Goal: Information Seeking & Learning: Check status

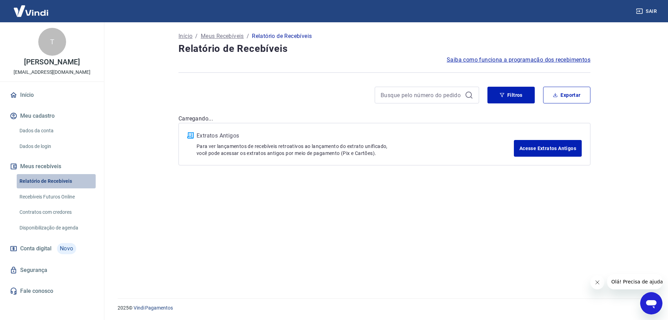
click at [65, 181] on link "Relatório de Recebíveis" at bounding box center [56, 181] width 79 height 14
click at [58, 190] on link "Recebíveis Futuros Online" at bounding box center [56, 196] width 79 height 14
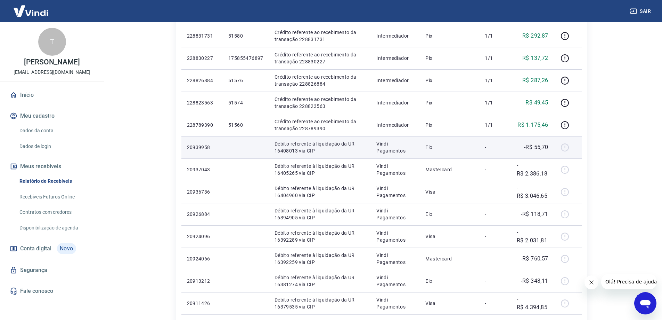
scroll to position [209, 0]
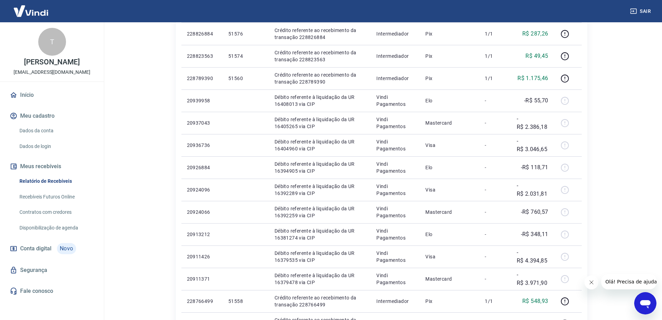
click at [591, 279] on icon "Fechar mensagem da empresa" at bounding box center [592, 282] width 6 height 6
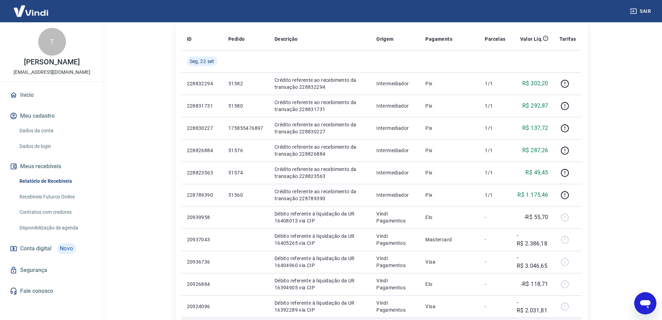
scroll to position [0, 0]
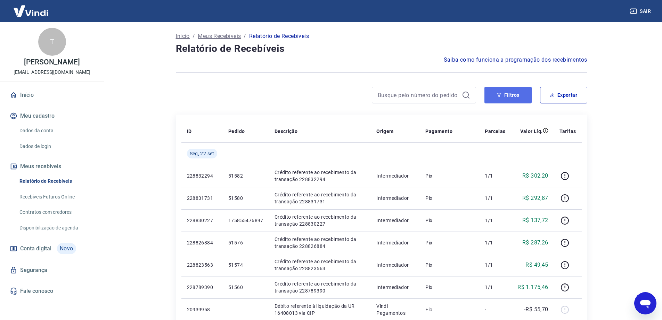
click at [517, 92] on button "Filtros" at bounding box center [508, 95] width 47 height 17
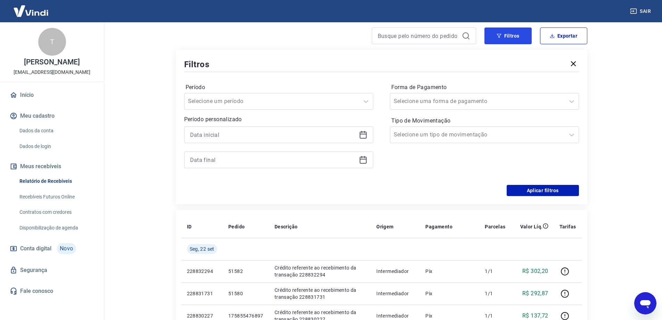
scroll to position [70, 0]
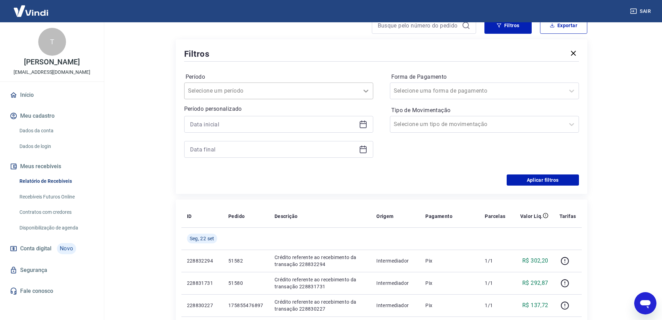
click at [370, 90] on div at bounding box center [366, 91] width 14 height 14
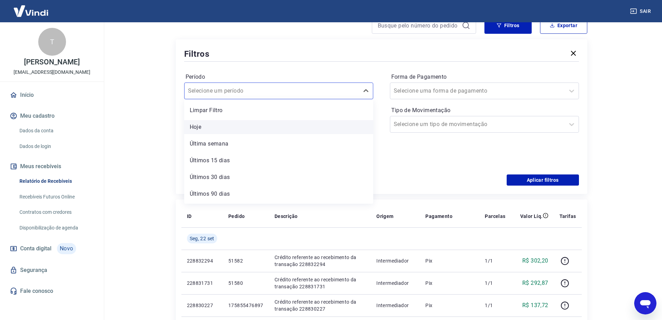
click at [203, 128] on div "Hoje" at bounding box center [278, 127] width 189 height 14
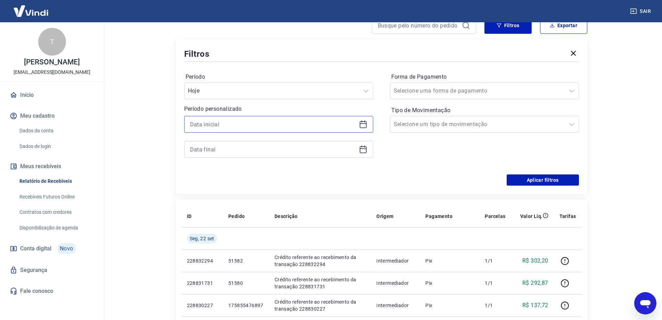
click at [218, 127] on input at bounding box center [273, 124] width 166 height 10
click at [182, 123] on div "Filtros Período Hoje Período personalizado Forma de Pagamento Selecione uma for…" at bounding box center [382, 116] width 412 height 154
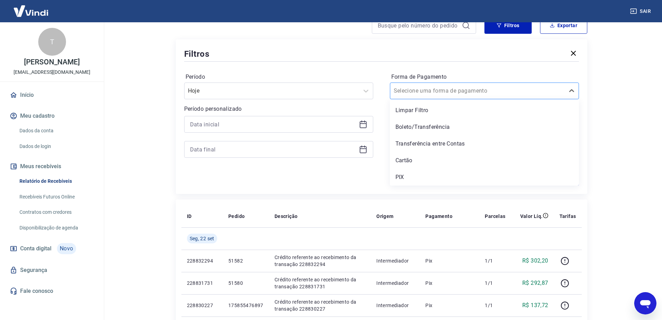
click at [500, 90] on div at bounding box center [478, 91] width 168 height 10
click at [422, 155] on div "Cartão" at bounding box center [484, 160] width 189 height 14
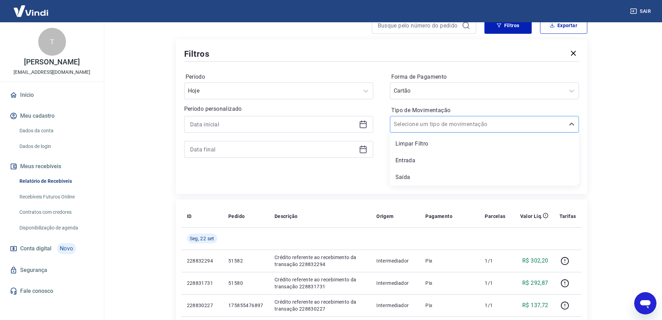
click at [523, 131] on div "Selecione um tipo de movimentação" at bounding box center [484, 124] width 189 height 17
drag, startPoint x: 602, startPoint y: 146, endPoint x: 587, endPoint y: 154, distance: 16.6
click at [531, 179] on button "Aplicar filtros" at bounding box center [543, 179] width 72 height 11
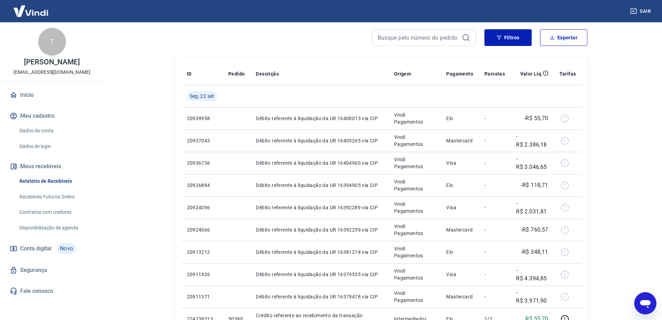
scroll to position [57, 0]
click at [648, 298] on icon "Abrir janela de mensagens" at bounding box center [645, 303] width 13 height 13
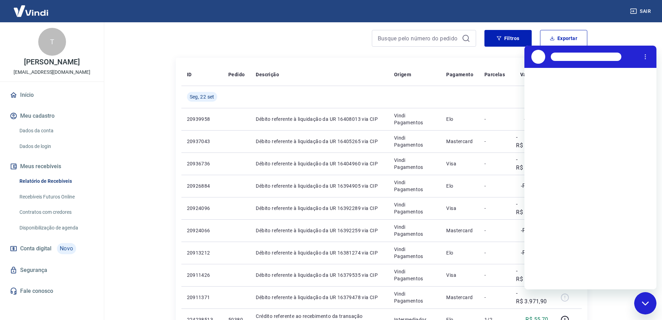
scroll to position [0, 0]
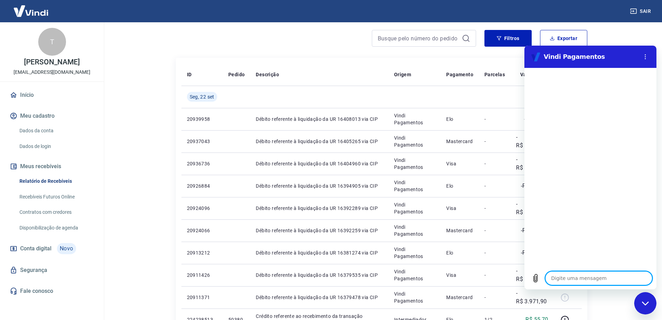
type textarea "b"
type textarea "x"
type textarea "bo"
type textarea "x"
type textarea "boa"
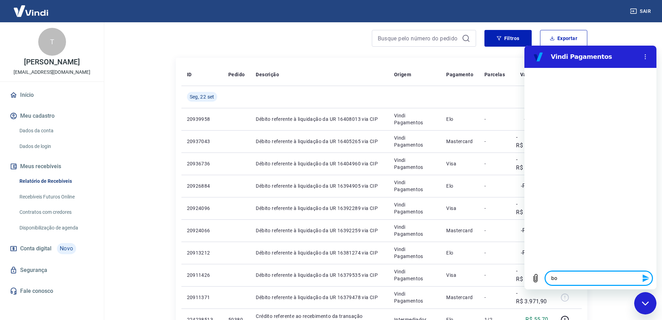
type textarea "x"
type textarea "boa"
type textarea "x"
type textarea "boa t"
type textarea "x"
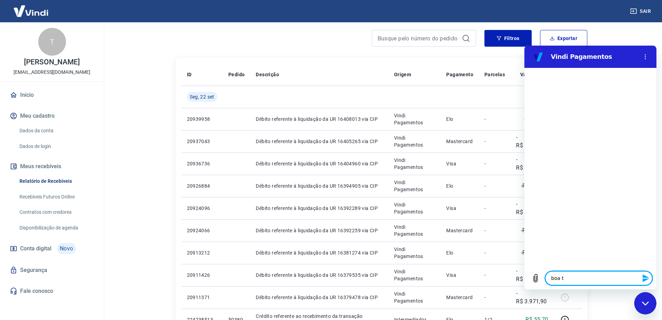
type textarea "boa ta"
type textarea "x"
type textarea "boa tar"
type textarea "x"
type textarea "boa tard"
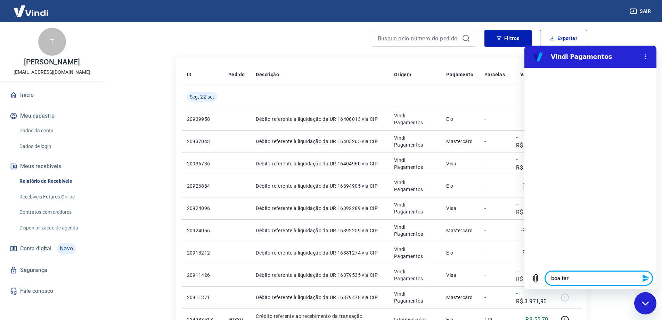
type textarea "x"
type textarea "boa tarde"
type textarea "x"
type textarea "boa tarde!"
type textarea "x"
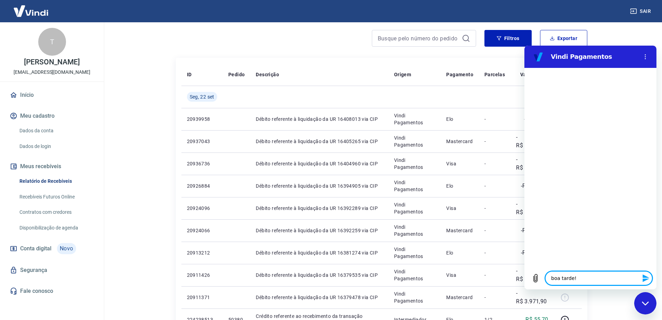
type textarea "boa tarde!"
type textarea "x"
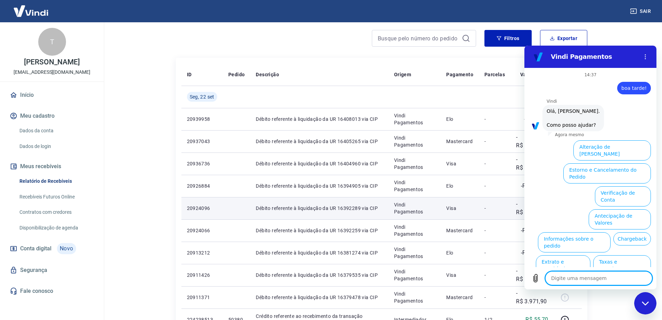
scroll to position [16, 0]
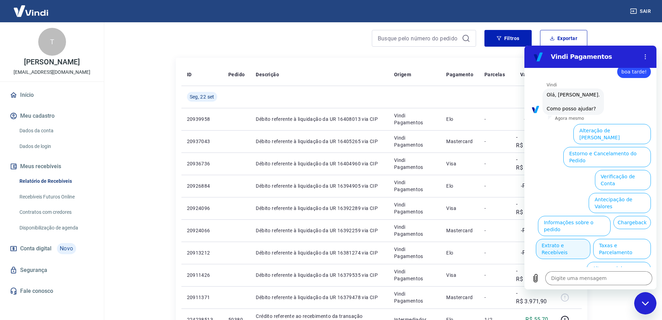
click at [591, 238] on button "Extrato e Recebíveis" at bounding box center [563, 248] width 55 height 20
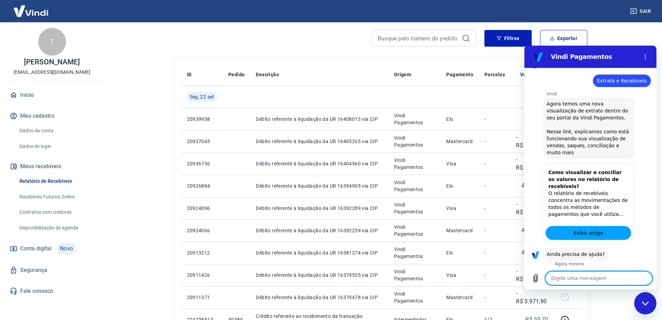
scroll to position [78, 0]
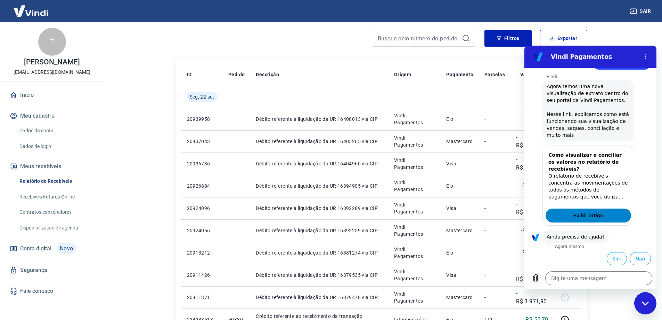
click at [589, 213] on span "Exibir artigo" at bounding box center [589, 215] width 30 height 8
click at [506, 35] on button "Filtros" at bounding box center [508, 38] width 47 height 17
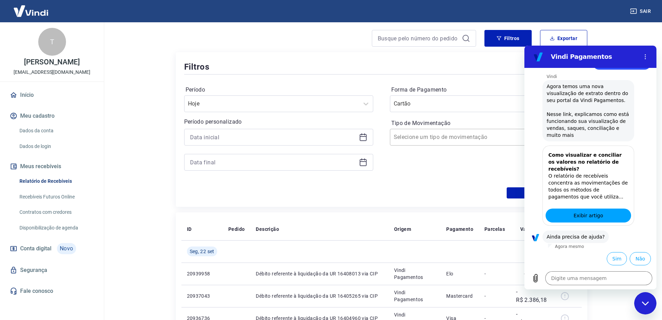
click at [476, 143] on div "Selecione um tipo de movimentação" at bounding box center [477, 137] width 175 height 13
click at [397, 189] on div "Saída" at bounding box center [484, 190] width 189 height 14
click at [645, 305] on div "Fechar janela de mensagens" at bounding box center [645, 302] width 21 height 21
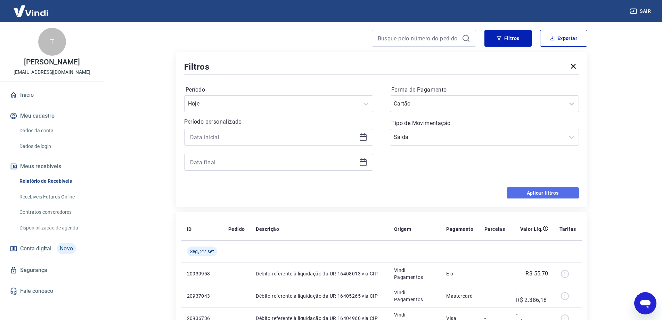
click at [557, 194] on button "Aplicar filtros" at bounding box center [543, 192] width 72 height 11
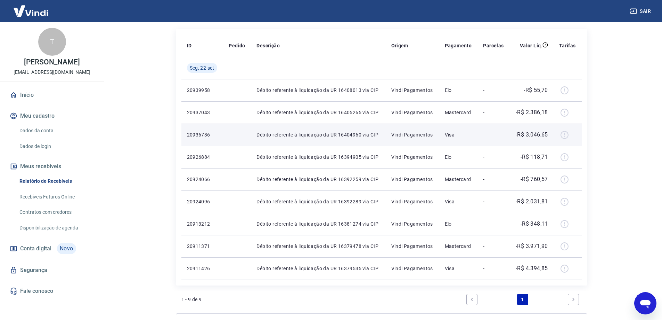
scroll to position [70, 0]
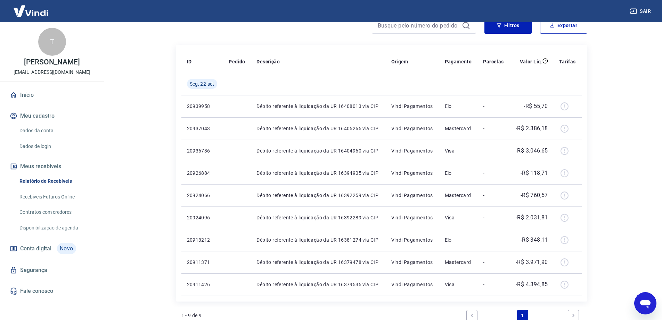
click at [641, 301] on icon "Abrir janela de mensagens" at bounding box center [645, 304] width 10 height 8
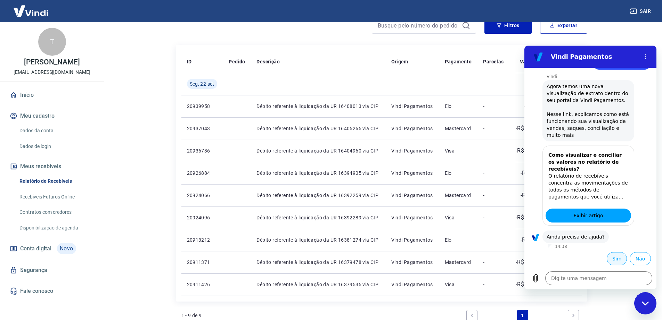
click at [608, 260] on button "Sim" at bounding box center [617, 258] width 20 height 13
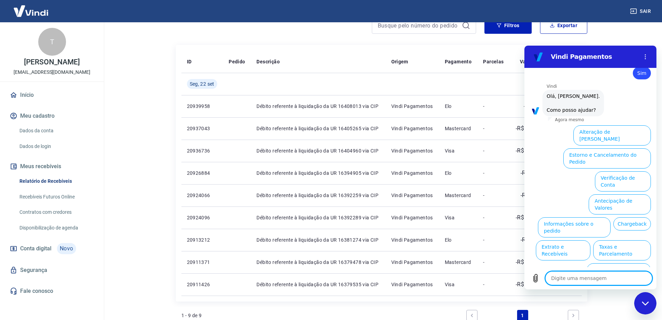
scroll to position [260, 0]
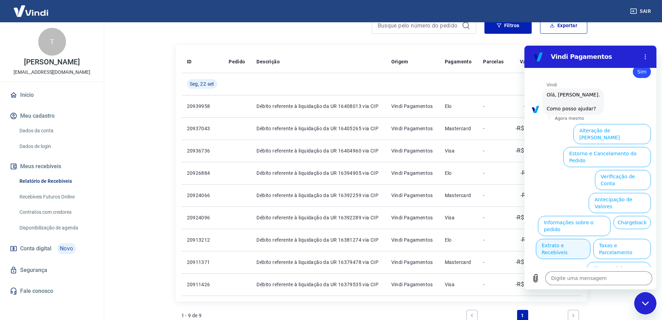
click at [591, 238] on button "Extrato e Recebíveis" at bounding box center [563, 248] width 55 height 20
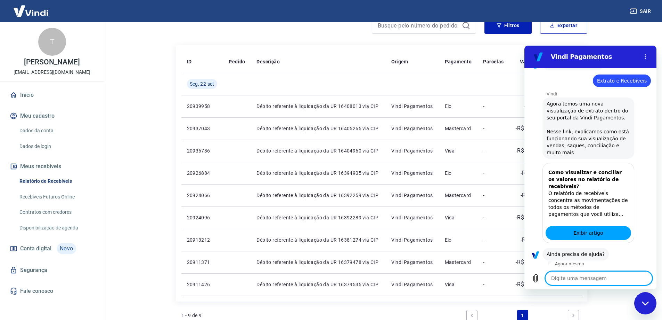
scroll to position [322, 0]
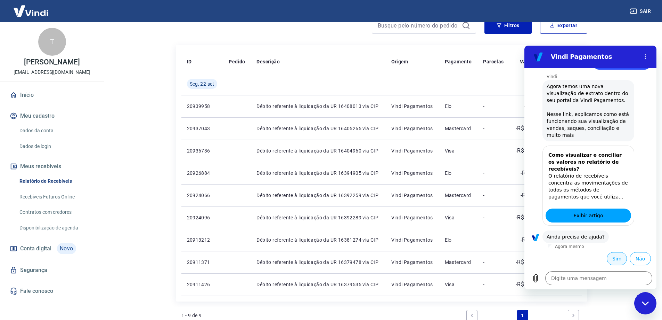
click at [615, 260] on button "Sim" at bounding box center [617, 258] width 20 height 13
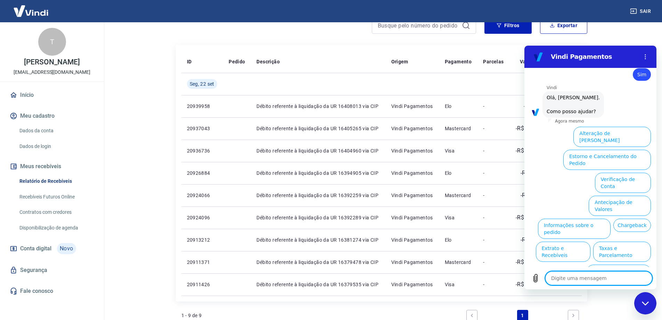
scroll to position [503, 0]
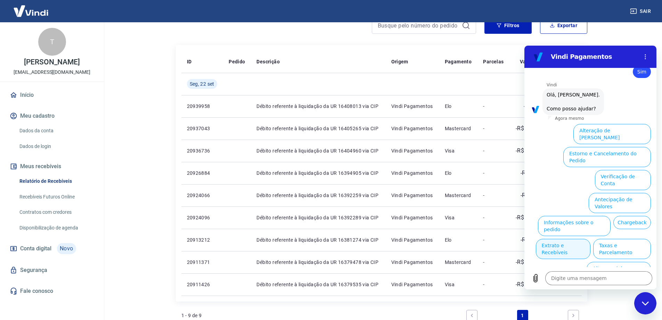
click at [591, 238] on button "Extrato e Recebíveis" at bounding box center [563, 248] width 55 height 20
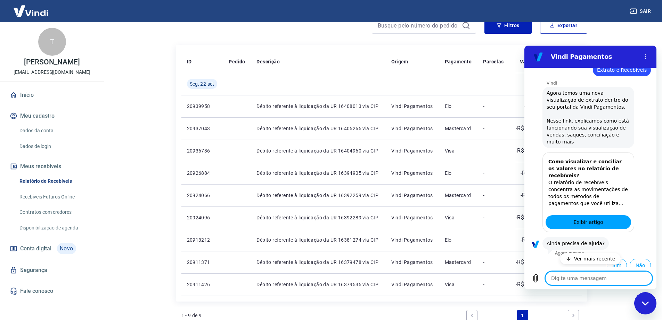
scroll to position [565, 0]
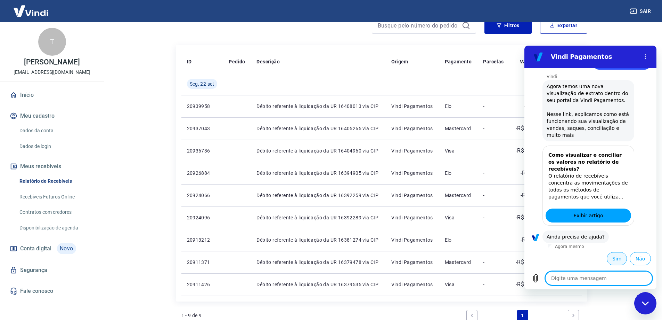
click at [607, 259] on button "Sim" at bounding box center [617, 258] width 20 height 13
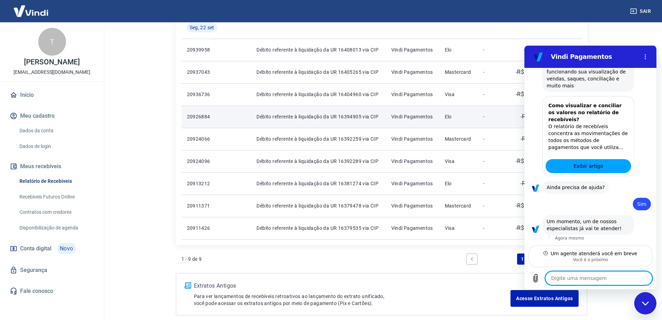
scroll to position [160, 0]
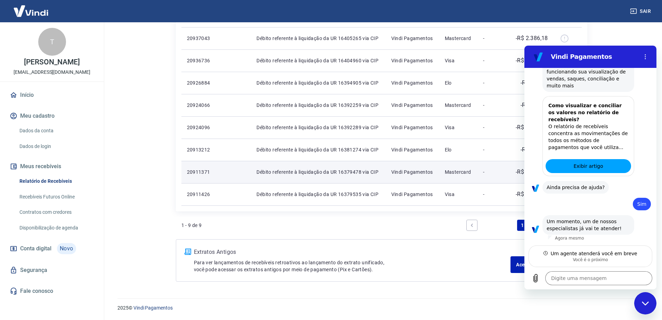
click at [366, 171] on p "Débito referente à liquidação da UR 16379478 via CIP" at bounding box center [318, 171] width 123 height 7
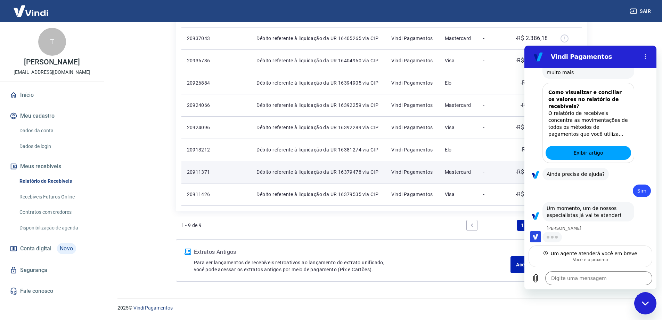
scroll to position [628, 0]
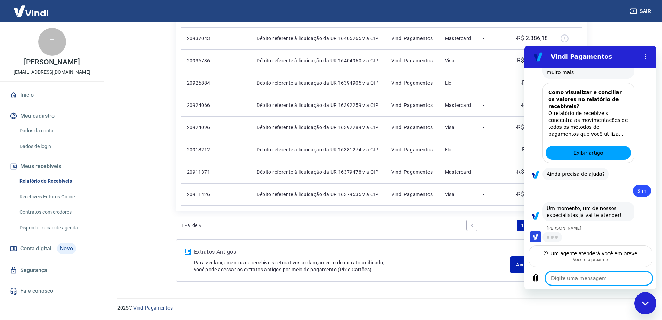
click at [559, 275] on textarea at bounding box center [598, 278] width 107 height 14
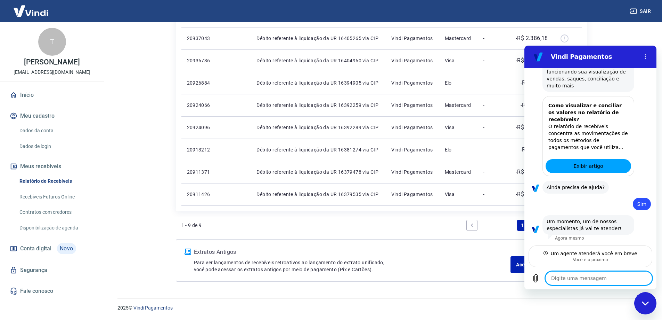
type textarea "x"
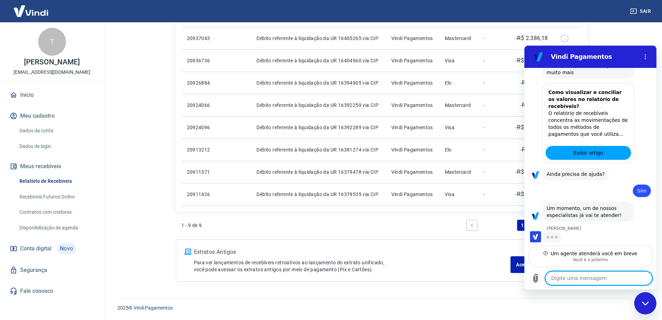
type textarea "o"
type textarea "x"
type textarea "ol"
type textarea "x"
type textarea "olá"
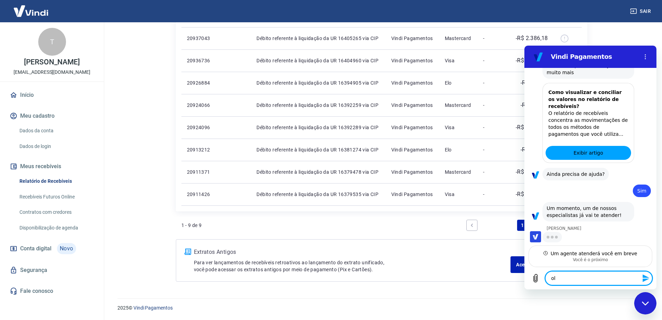
type textarea "x"
type textarea "olá"
type textarea "x"
type textarea "olá M"
type textarea "x"
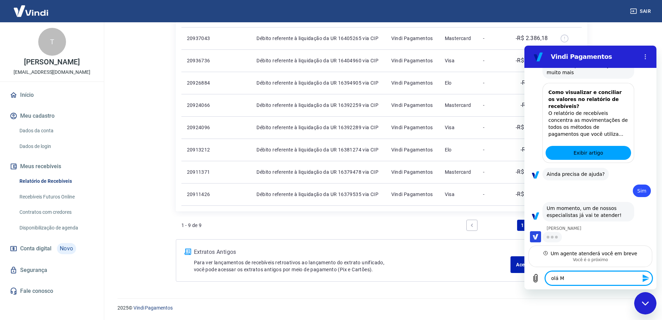
type textarea "olá MA"
type textarea "x"
type textarea "olá MAr"
type textarea "x"
type textarea "olá MArc"
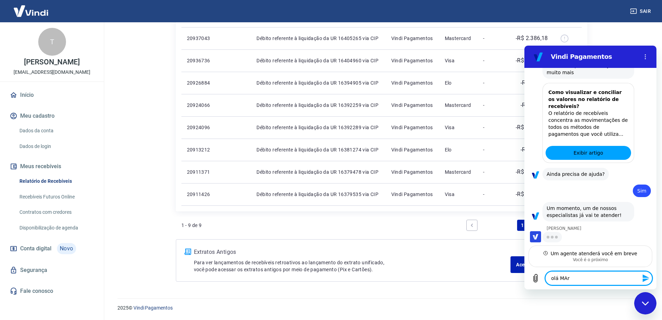
type textarea "x"
type textarea "olá MArci"
type textarea "x"
type textarea "[PERSON_NAME]"
type textarea "x"
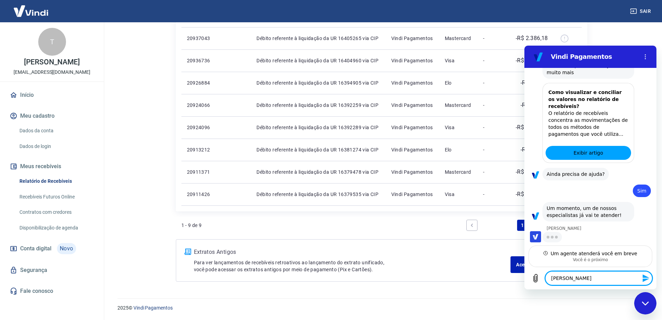
type textarea "[PERSON_NAME]"
type textarea "x"
type textarea "[PERSON_NAME]"
type textarea "x"
type textarea "olá MArci"
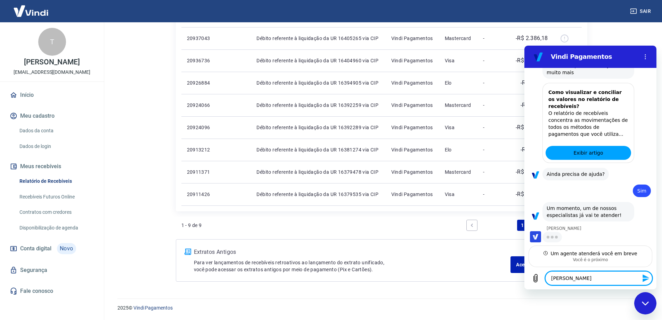
type textarea "x"
type textarea "olá MArc"
type textarea "x"
type textarea "olá MAr"
type textarea "x"
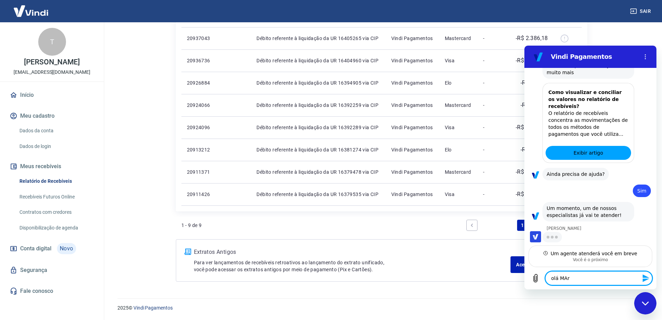
type textarea "olá MA"
type textarea "x"
type textarea "olá M"
type textarea "x"
type textarea "olá Ma"
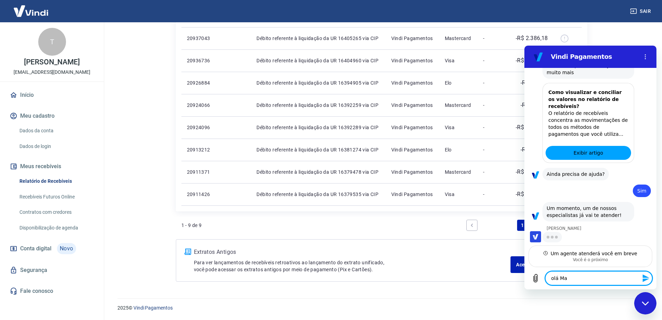
type textarea "x"
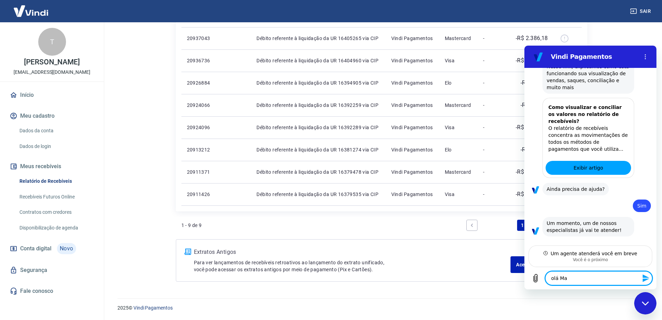
type textarea "olá Mar"
type textarea "x"
type textarea "[PERSON_NAME]"
type textarea "x"
type textarea "[PERSON_NAME]"
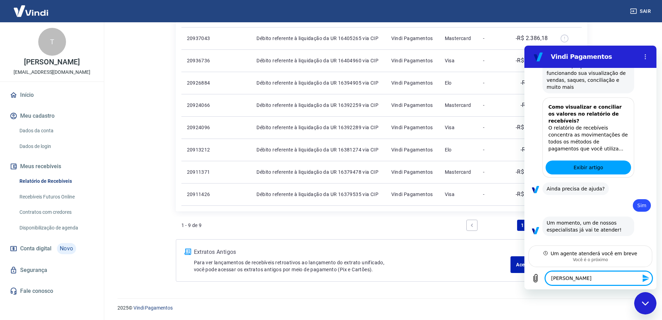
type textarea "x"
type textarea "[PERSON_NAME]"
type textarea "x"
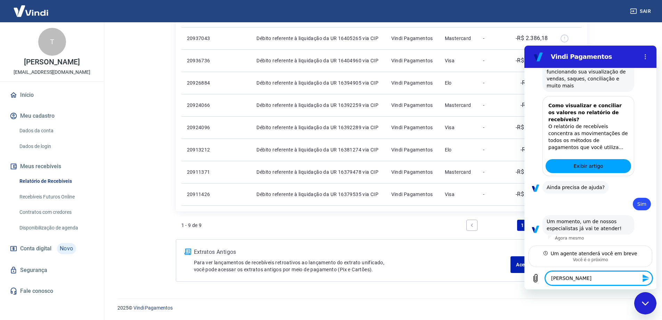
type textarea "[PERSON_NAME]"
type textarea "x"
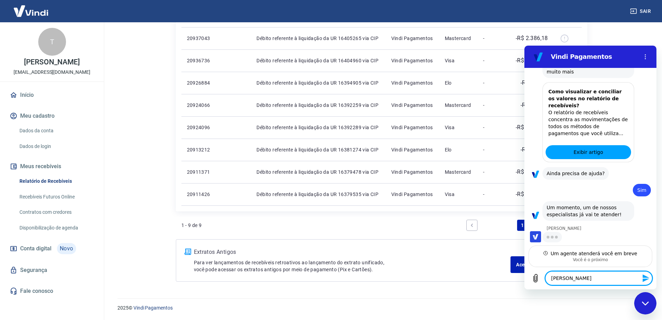
scroll to position [628, 0]
type textarea "olá [PERSON_NAME]"
type textarea "x"
type textarea "olá Marcia tu"
type textarea "x"
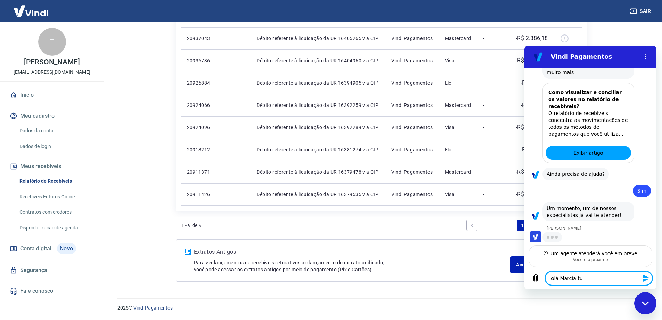
type textarea "olá Marcia tud"
type textarea "x"
type textarea "olá Marcia tudo"
type textarea "x"
type textarea "olá Marcia tudo"
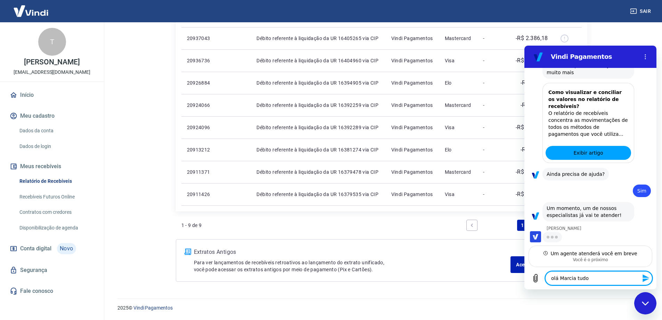
type textarea "x"
type textarea "olá Marcia tudo b"
type textarea "x"
type textarea "olá Marcia tudo be"
type textarea "x"
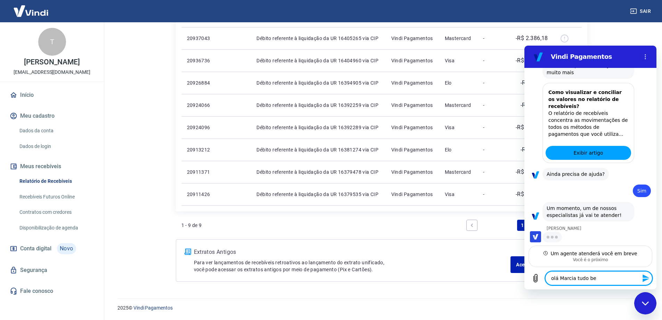
type textarea "olá Marcia tudo bem"
type textarea "x"
type textarea "olá Marcia tudo bem"
type textarea "x"
type textarea "olá Marcia tudo bem"
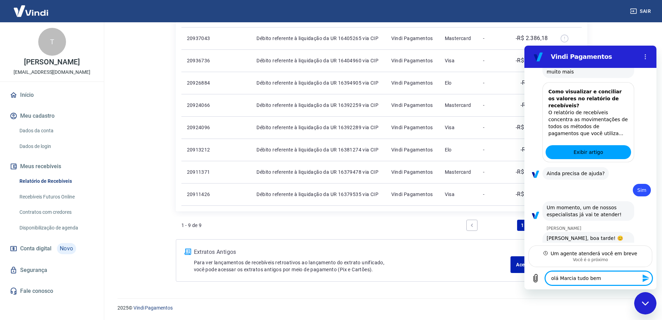
type textarea "x"
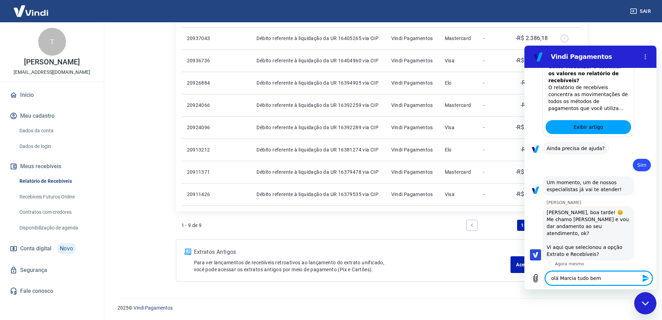
scroll to position [655, 0]
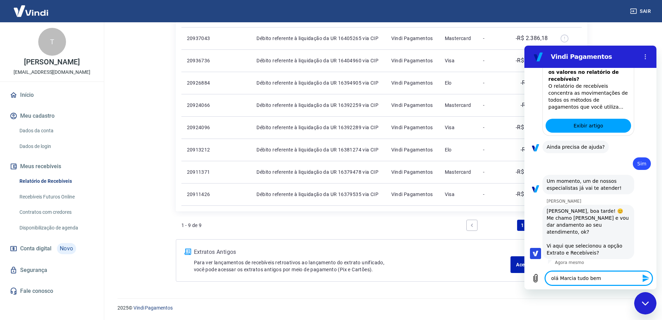
type textarea "olá Marcia tudo bem?"
type textarea "x"
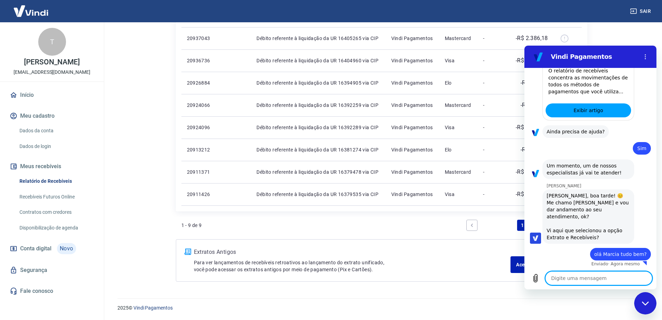
scroll to position [671, 0]
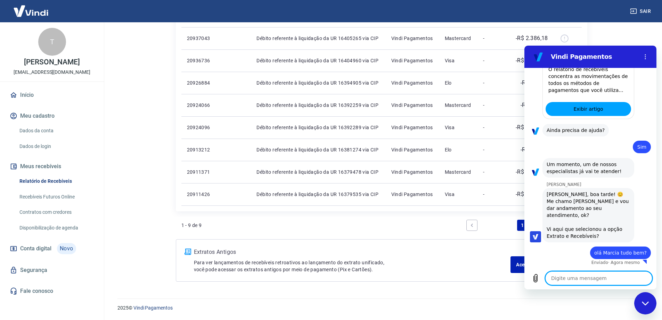
type textarea "x"
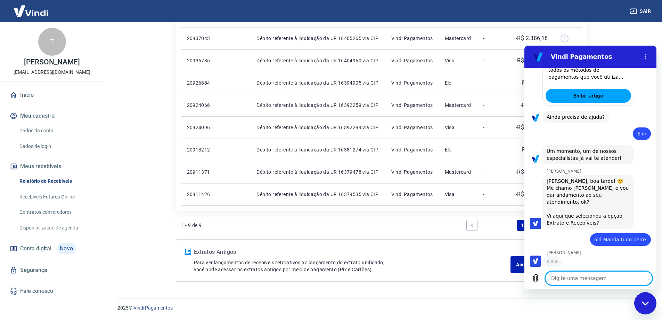
scroll to position [685, 0]
type textarea "p"
type textarea "x"
type textarea "pr"
type textarea "x"
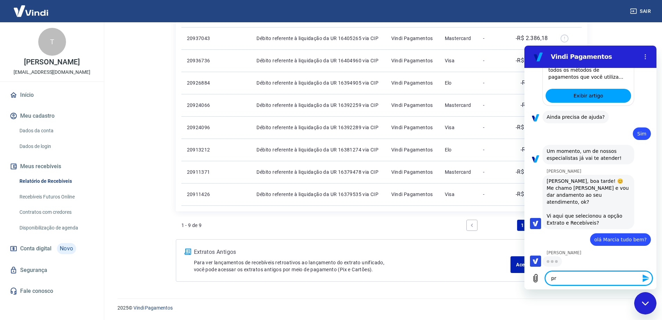
type textarea "pre"
type textarea "x"
type textarea "prec"
type textarea "x"
type textarea "preci"
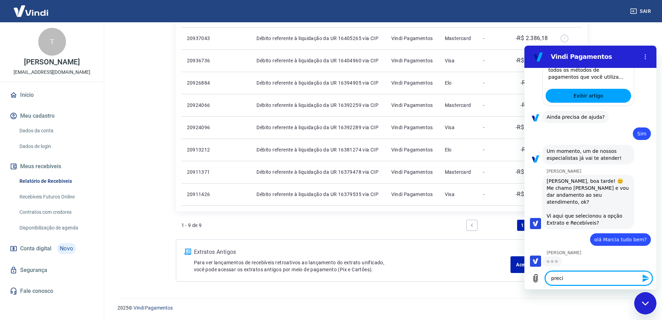
type textarea "x"
type textarea "precis"
type textarea "x"
type textarea "preciso"
type textarea "x"
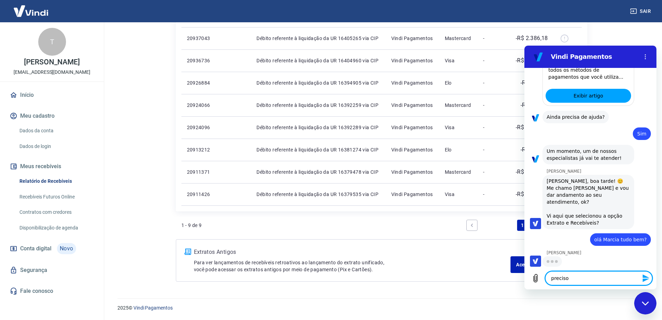
type textarea "preciso"
type textarea "x"
type textarea "preciso s"
type textarea "x"
type textarea "preciso sa"
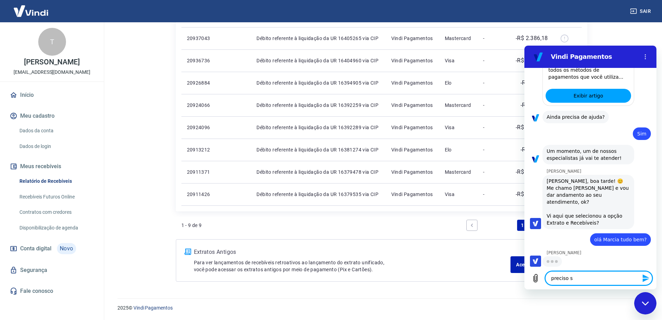
type textarea "x"
type textarea "preciso sab"
type textarea "x"
type textarea "preciso sabe"
type textarea "x"
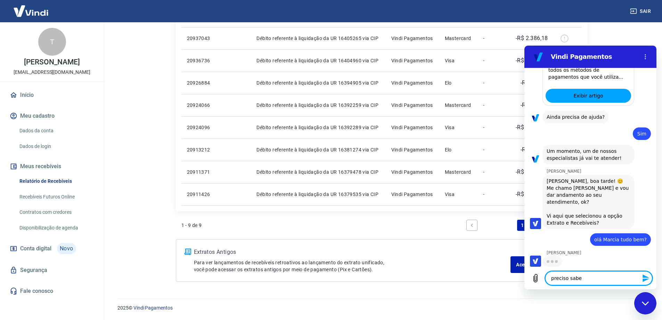
type textarea "preciso saber"
type textarea "x"
type textarea "preciso saber"
type textarea "x"
type textarea "preciso saber c"
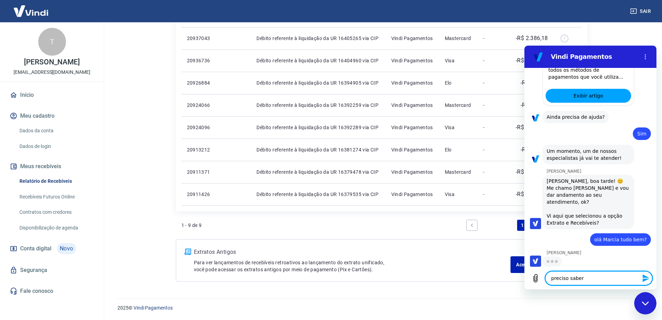
type textarea "x"
type textarea "preciso saber co"
type textarea "x"
type textarea "preciso saber com"
type textarea "x"
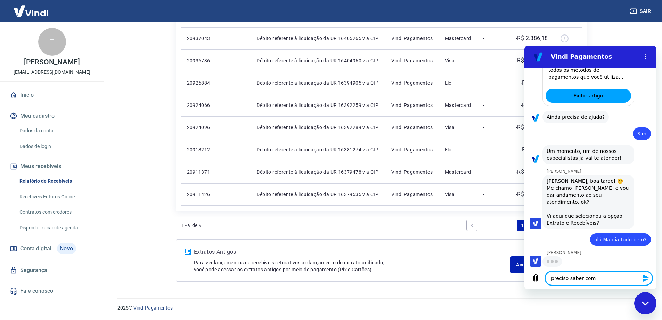
type textarea "preciso saber como"
type textarea "x"
type textarea "preciso saber como"
type textarea "x"
type textarea "preciso saber como v"
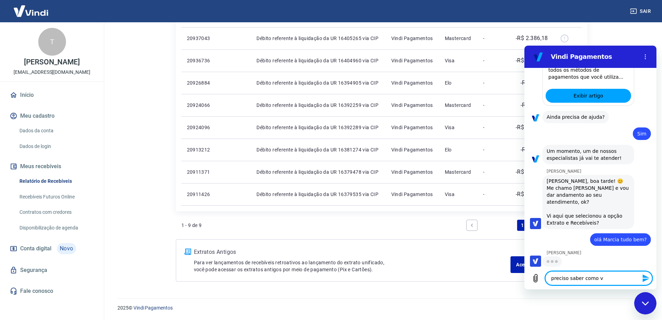
type textarea "x"
type textarea "preciso saber como ve"
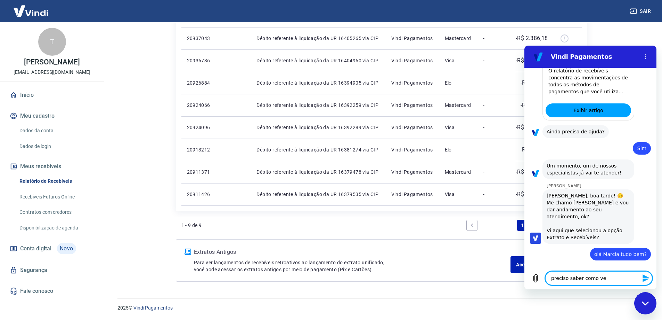
type textarea "x"
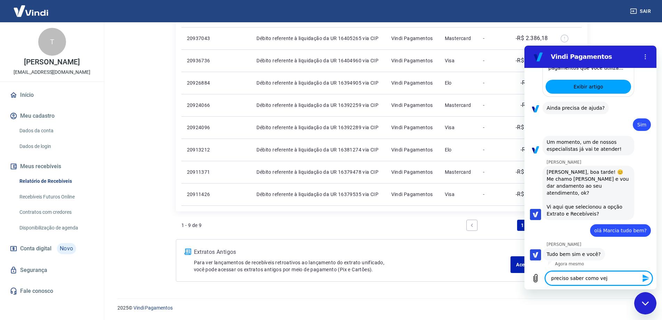
type textarea "preciso saber como vejk"
type textarea "x"
type textarea "preciso saber como vejko"
type textarea "x"
type textarea "preciso saber como vejko"
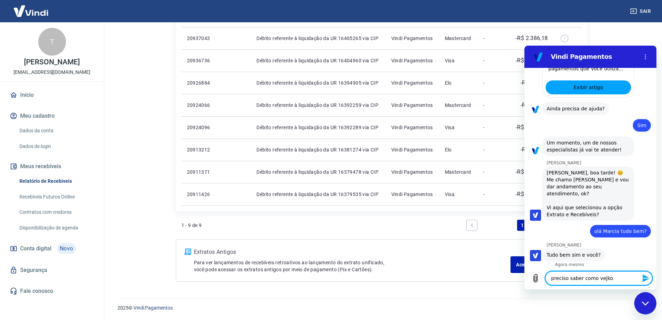
type textarea "x"
type textarea "preciso saber como vejko o"
type textarea "x"
type textarea "preciso saber como vejko os"
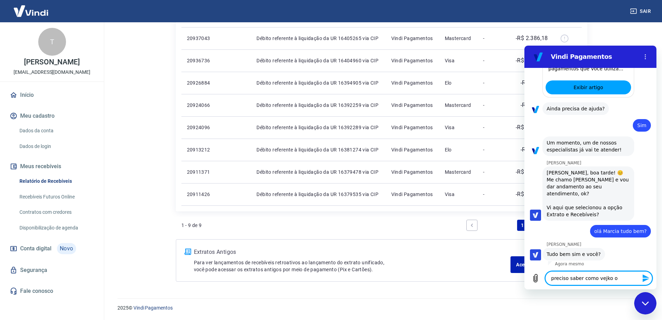
type textarea "x"
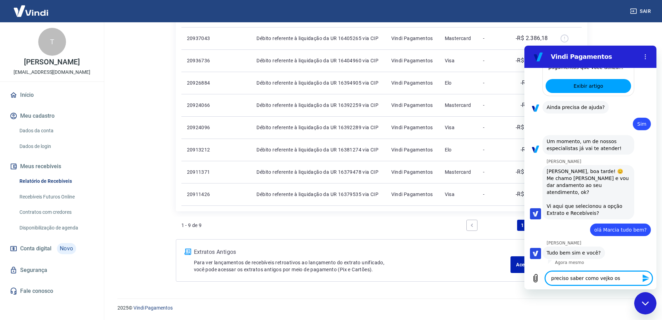
type textarea "preciso saber como vejko os"
type textarea "x"
type textarea "preciso saber como vejko os v"
type textarea "x"
type textarea "preciso saber como vejko os"
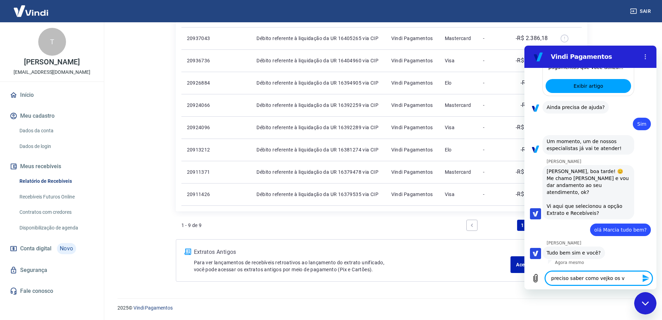
type textarea "x"
type textarea "preciso saber como vejko os"
type textarea "x"
type textarea "preciso saber como vejko o"
type textarea "x"
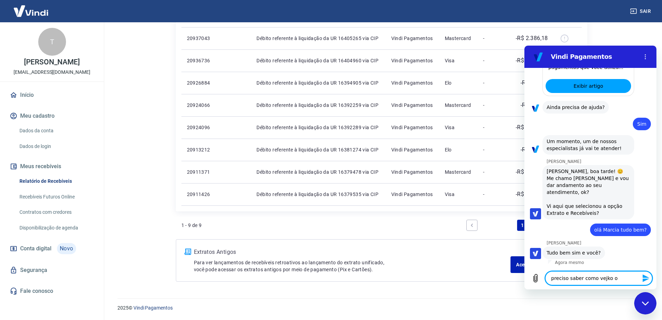
type textarea "preciso saber como vejko"
type textarea "x"
type textarea "preciso saber como vejko"
type textarea "x"
type textarea "preciso saber como vejk"
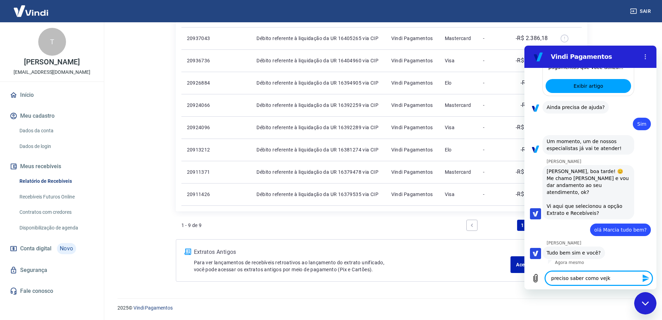
type textarea "x"
type textarea "preciso saber como vej"
type textarea "x"
type textarea "preciso saber como vejo"
type textarea "x"
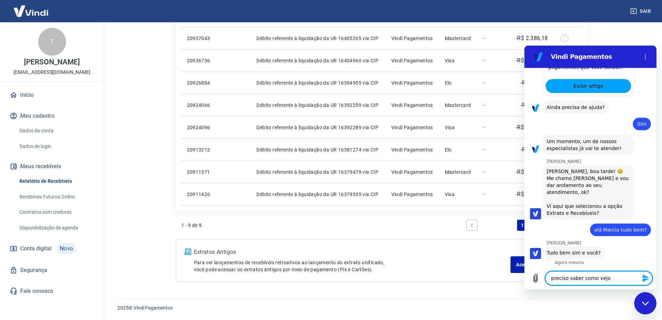
type textarea "preciso saber como vejo"
type textarea "x"
type textarea "preciso saber como vejo s"
type textarea "x"
type textarea "preciso saber como vejo se"
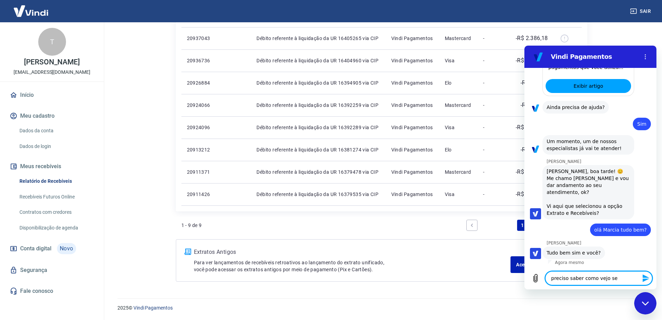
type textarea "x"
type textarea "preciso saber como vejo se"
type textarea "x"
type textarea "preciso saber como vejo se e"
type textarea "x"
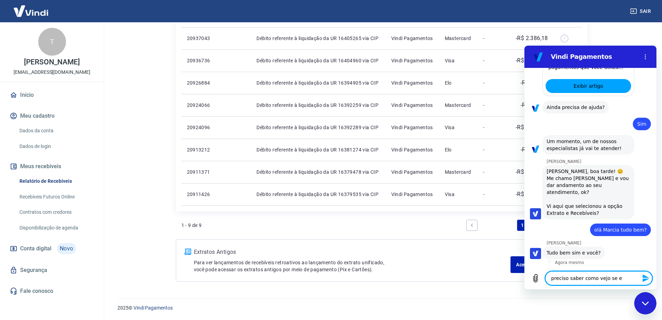
type textarea "preciso saber como vejo se eo"
type textarea "x"
type textarea "preciso saber como vejo se eo"
type textarea "x"
type textarea "preciso saber como vejo se eo v"
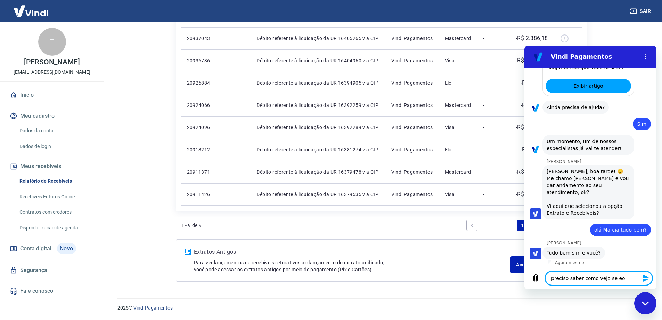
type textarea "x"
type textarea "preciso saber como vejo se eo va"
type textarea "x"
type textarea "preciso saber como vejo se eo val"
type textarea "x"
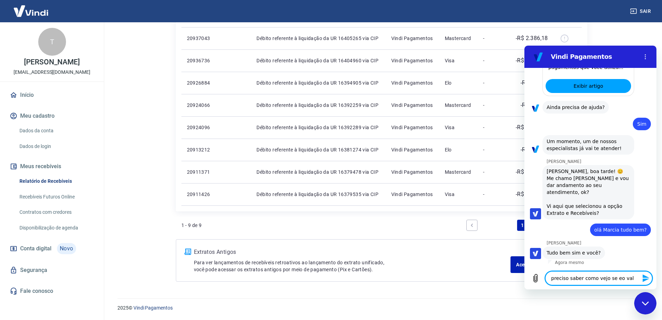
type textarea "preciso saber como vejo se eo valo"
type textarea "x"
type textarea "preciso saber como vejo se eo valor"
type textarea "x"
type textarea "preciso saber como vejo se eo valore"
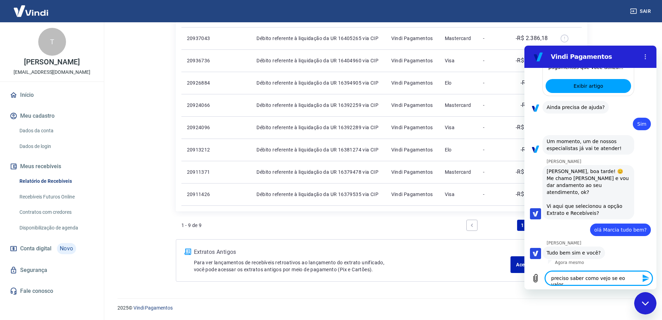
type textarea "x"
type textarea "preciso saber como vejo se eo valores"
type textarea "x"
type textarea "preciso saber como vejo se eo valores"
type textarea "x"
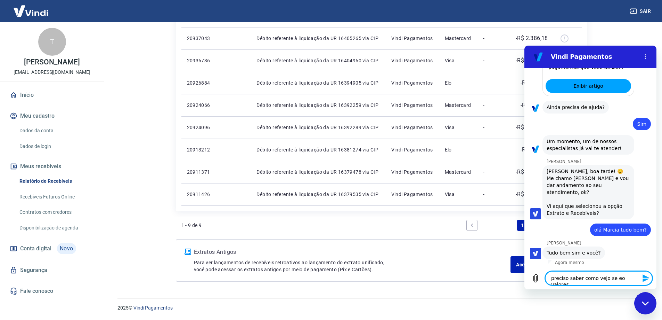
type textarea "preciso saber como vejo se eo valores q"
type textarea "x"
type textarea "preciso saber como vejo se eo valores qu"
type textarea "x"
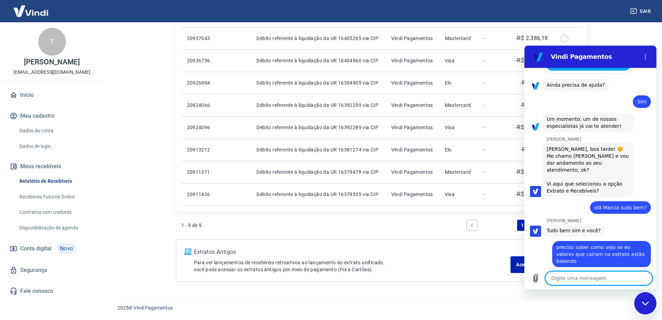
scroll to position [718, 0]
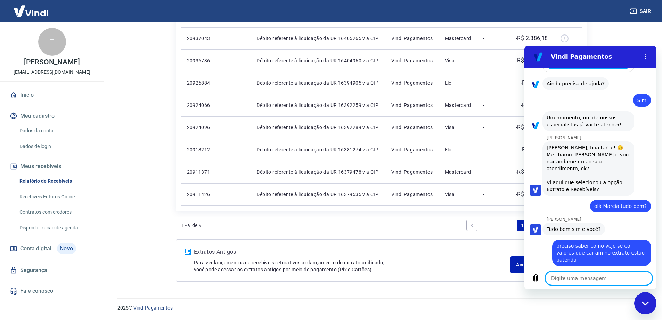
paste textarea "PAGAMENTO CARTAO DE CREDITO YAPAY-VISA 207106 2.307,47"
click at [551, 270] on textarea "PAGAMENTO CARTAO DE CREDITO YAPAY-VISA 207106 2.307,47" at bounding box center [598, 275] width 107 height 20
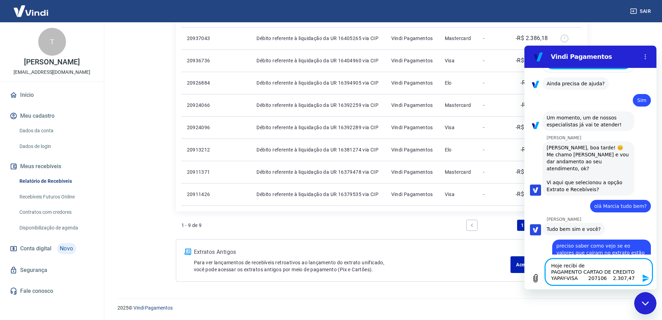
click at [603, 278] on textarea "Hoje recibi de PAGAMENTO CARTAO DE CREDITO YAPAY-VISA 207106 2.307,47" at bounding box center [598, 271] width 107 height 26
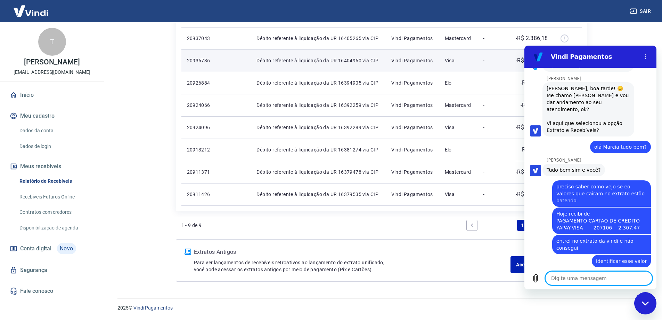
scroll to position [778, 0]
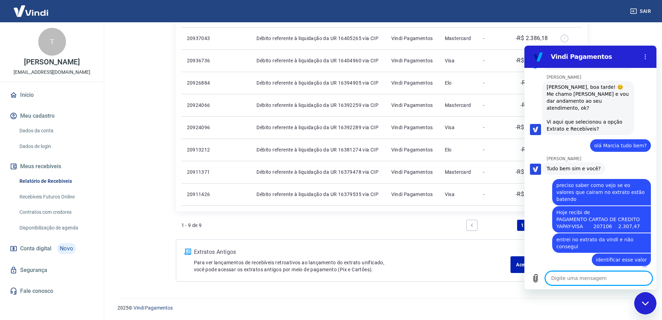
click at [389, 235] on div "1 - 9 de 9 1" at bounding box center [382, 228] width 412 height 22
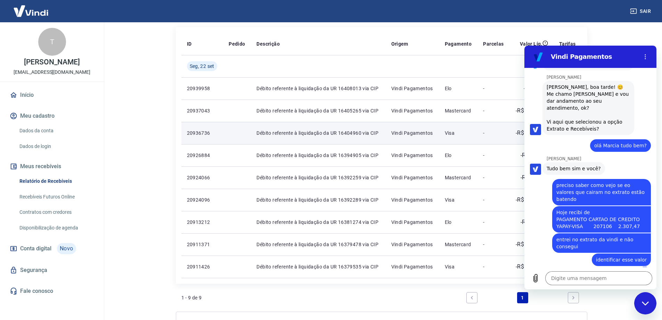
scroll to position [90, 0]
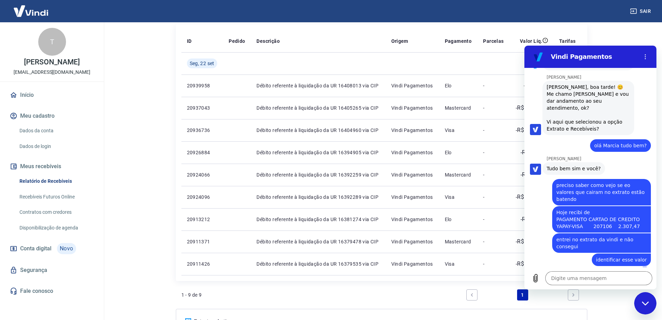
click at [648, 301] on icon "Fechar janela de mensagens" at bounding box center [645, 303] width 7 height 5
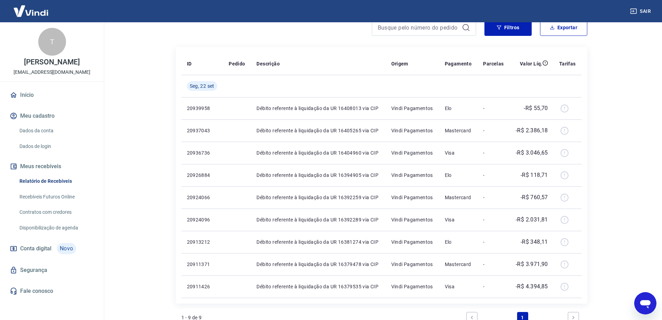
scroll to position [55, 0]
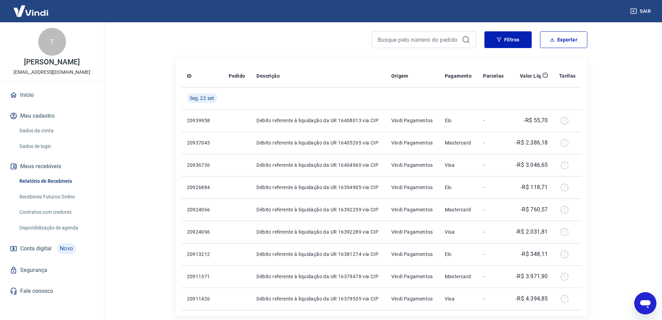
click at [648, 305] on icon "Abrir janela de mensagens" at bounding box center [645, 304] width 10 height 8
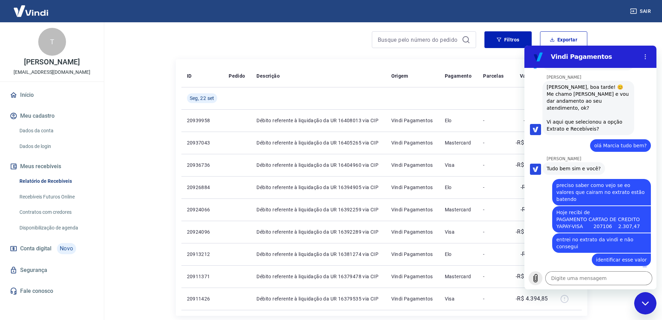
click at [536, 279] on icon "Carregar arquivo" at bounding box center [536, 278] width 4 height 8
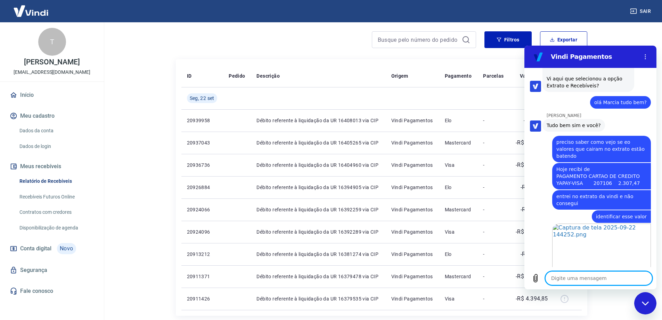
scroll to position [830, 0]
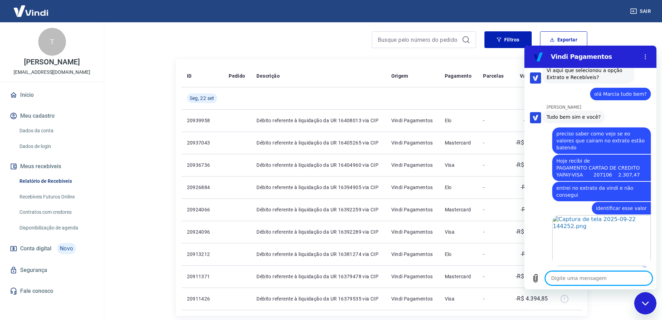
click at [604, 280] on textarea at bounding box center [598, 278] width 107 height 14
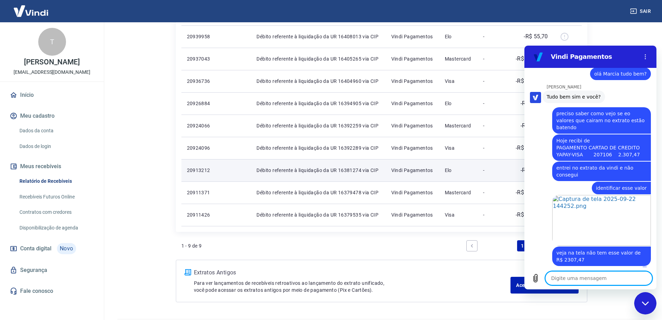
scroll to position [104, 0]
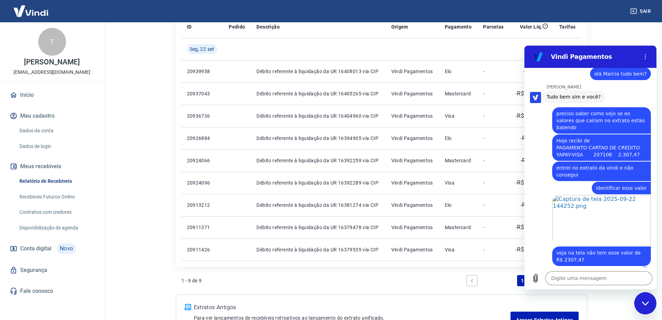
click at [445, 297] on div "Extratos Antigos Para ver lançamentos de recebíveis retroativos ao lançamento d…" at bounding box center [382, 315] width 412 height 42
click at [642, 301] on icon "Fechar janela de mensagens" at bounding box center [645, 303] width 7 height 5
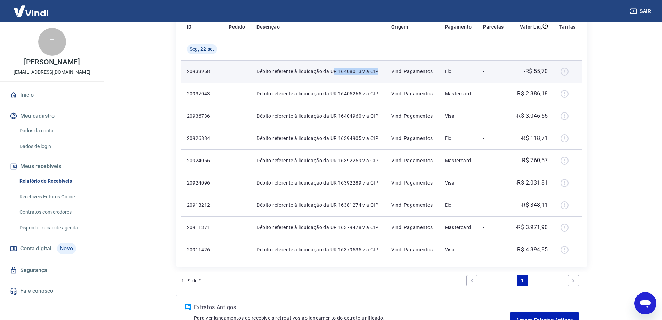
drag, startPoint x: 335, startPoint y: 74, endPoint x: 384, endPoint y: 75, distance: 48.7
click at [384, 75] on td "Débito referente à liquidação da UR 16408013 via CIP" at bounding box center [318, 71] width 135 height 22
drag, startPoint x: 207, startPoint y: 80, endPoint x: 207, endPoint y: 76, distance: 3.8
click at [207, 79] on td "20939958" at bounding box center [202, 71] width 42 height 22
click at [203, 70] on p "20939958" at bounding box center [202, 71] width 31 height 7
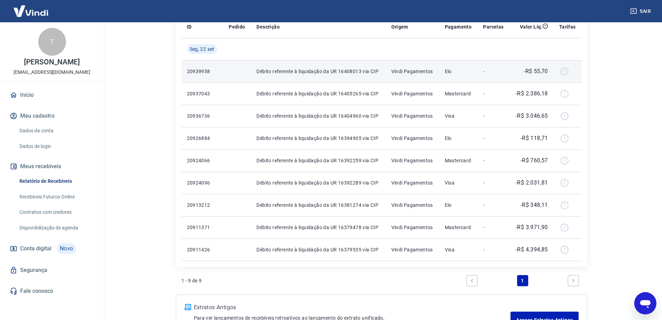
click at [312, 68] on p "Débito referente à liquidação da UR 16408013 via CIP" at bounding box center [318, 71] width 123 height 7
click at [474, 73] on td "Elo" at bounding box center [458, 71] width 39 height 22
click at [566, 72] on div at bounding box center [567, 71] width 17 height 11
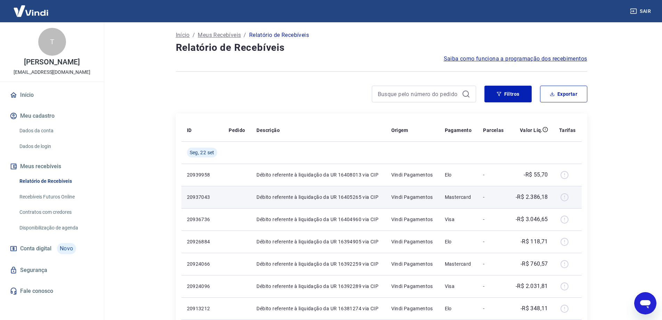
scroll to position [0, 0]
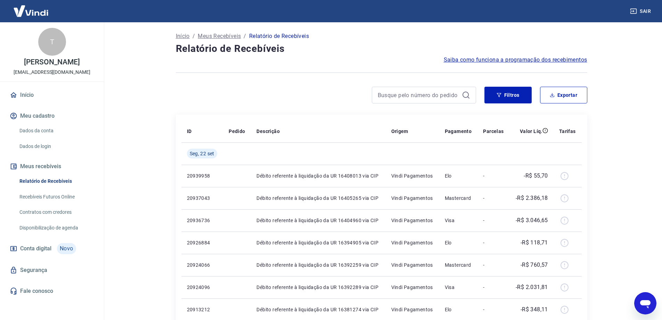
click at [388, 47] on h4 "Relatório de Recebíveis" at bounding box center [382, 49] width 412 height 14
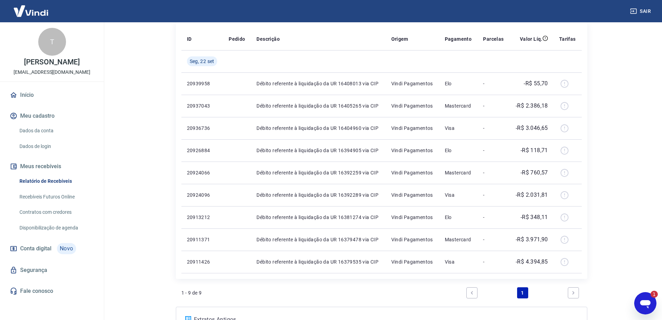
scroll to position [104, 0]
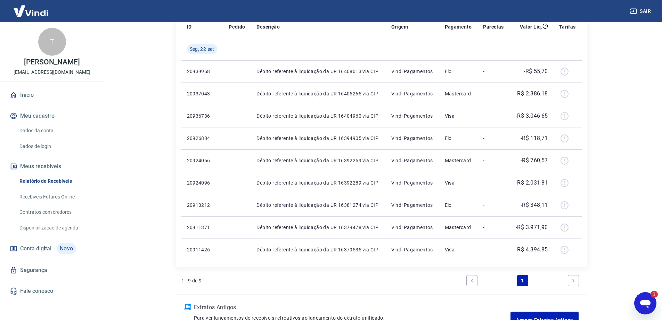
click at [643, 305] on icon "Abrir janela de mensagens, 1 mensagem não lida" at bounding box center [645, 303] width 13 height 13
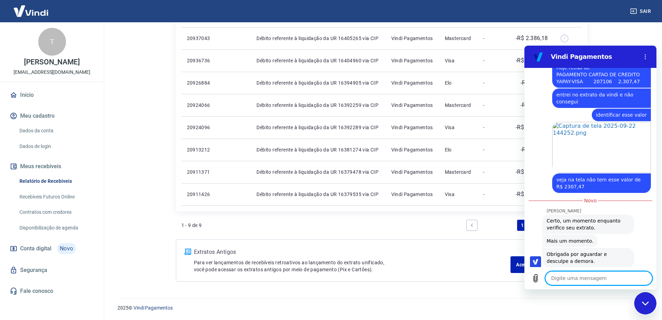
scroll to position [924, 0]
click at [574, 277] on textarea at bounding box center [598, 278] width 107 height 14
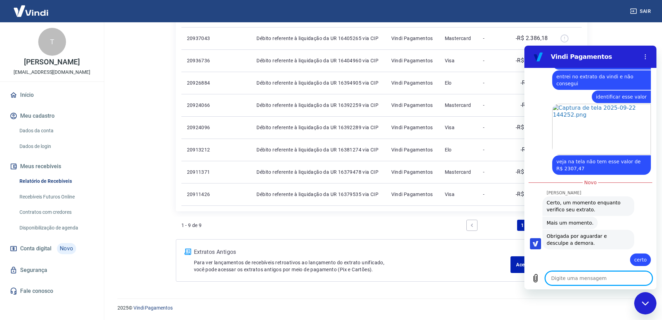
scroll to position [971, 0]
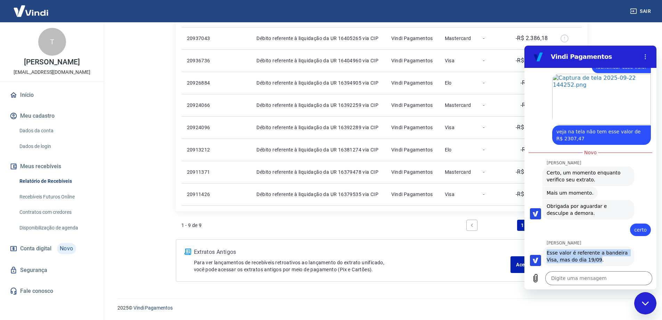
drag, startPoint x: 547, startPoint y: 246, endPoint x: 596, endPoint y: 253, distance: 49.4
click at [596, 253] on span "Esse valor é referente a bandeira Visa, mas do dia 19/09." at bounding box center [588, 256] width 83 height 14
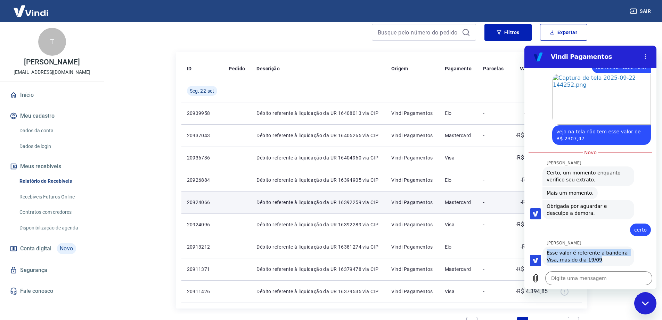
scroll to position [125, 0]
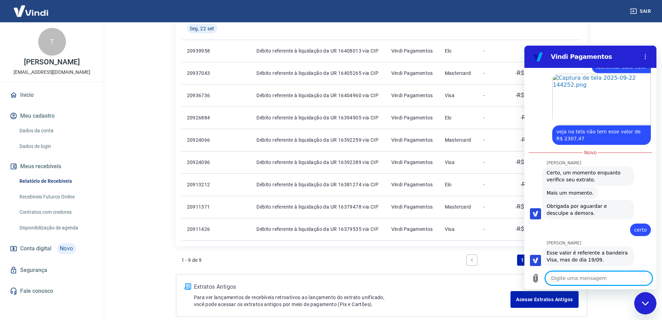
click at [561, 277] on textarea at bounding box center [598, 278] width 107 height 14
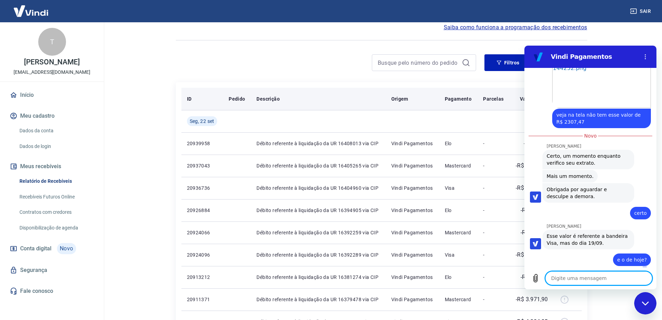
scroll to position [21, 0]
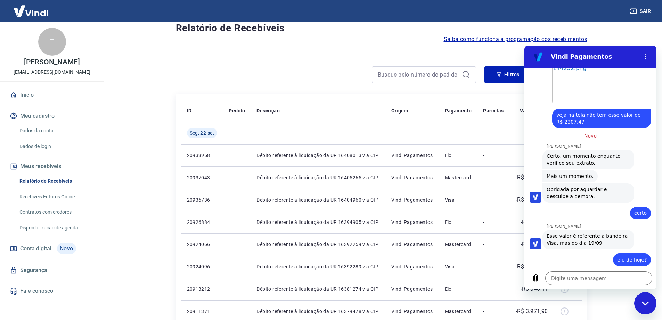
click at [266, 71] on div at bounding box center [326, 74] width 300 height 17
click at [642, 300] on div "Fechar janela de mensagens" at bounding box center [645, 302] width 21 height 21
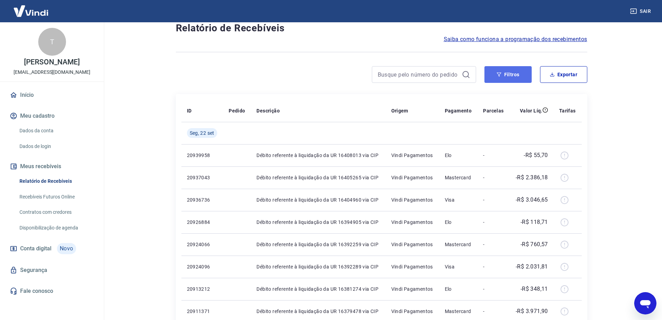
click at [515, 78] on button "Filtros" at bounding box center [508, 74] width 47 height 17
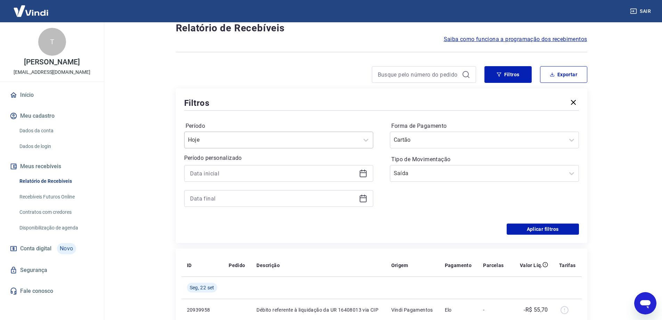
click at [286, 138] on div at bounding box center [272, 140] width 168 height 10
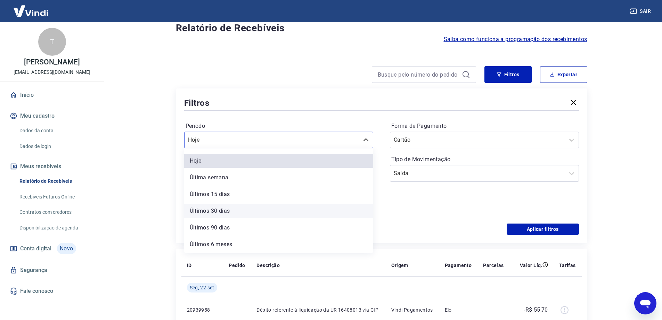
scroll to position [0, 0]
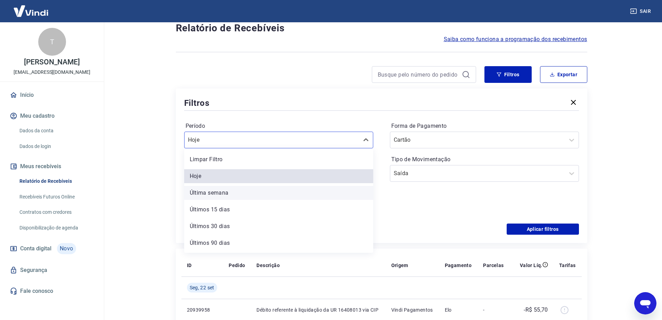
click at [218, 192] on div "Última semana" at bounding box center [278, 193] width 189 height 14
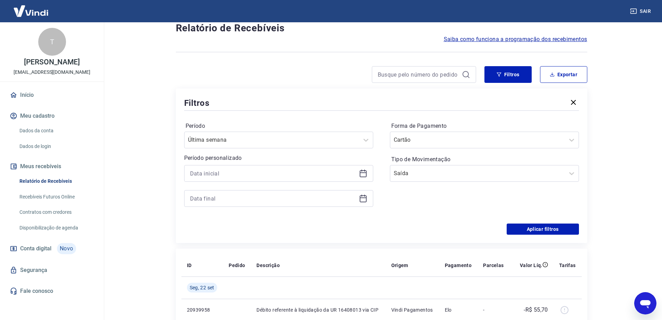
click at [359, 173] on icon at bounding box center [363, 173] width 8 height 8
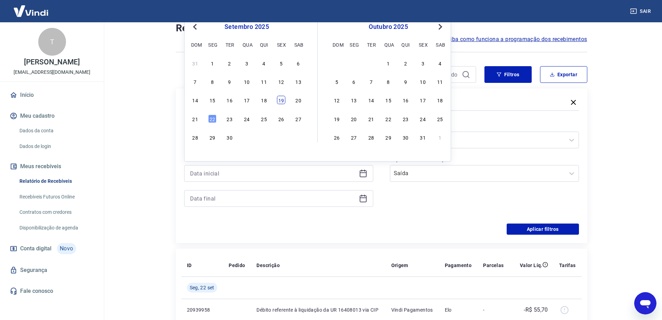
click at [282, 99] on div "19" at bounding box center [281, 100] width 8 height 8
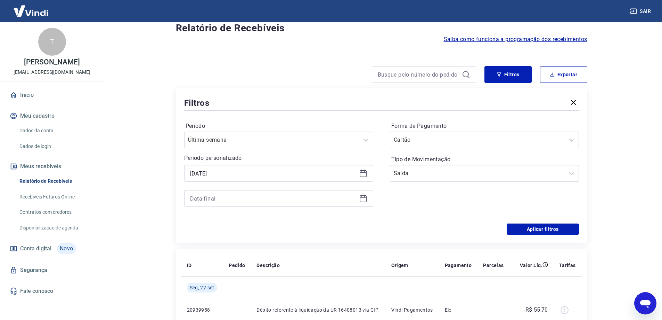
click at [364, 196] on icon at bounding box center [364, 195] width 1 height 2
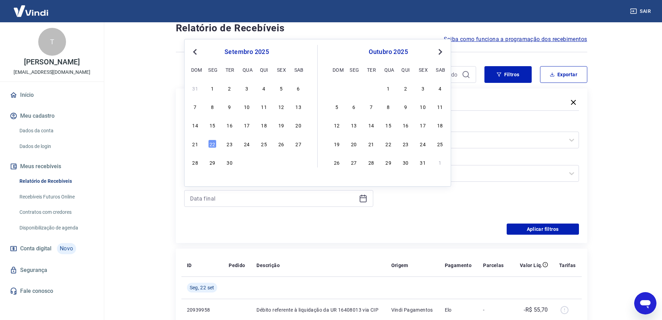
click at [288, 127] on div "14 15 16 17 18 19 20" at bounding box center [246, 125] width 113 height 10
click at [281, 127] on div "19" at bounding box center [281, 125] width 8 height 8
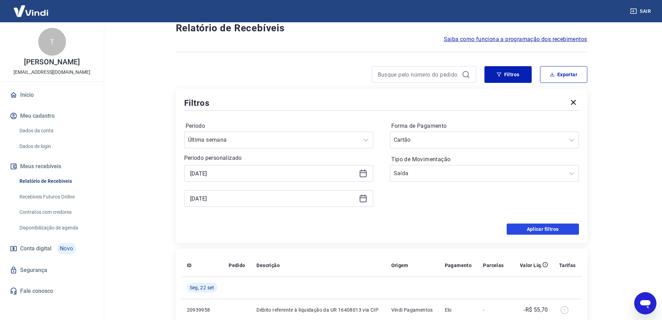
click at [548, 228] on button "Aplicar filtros" at bounding box center [543, 228] width 72 height 11
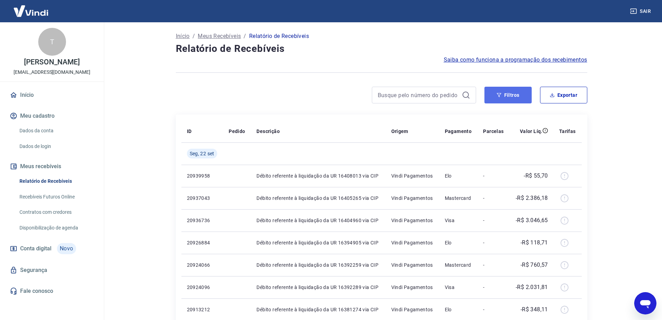
click at [511, 99] on button "Filtros" at bounding box center [508, 95] width 47 height 17
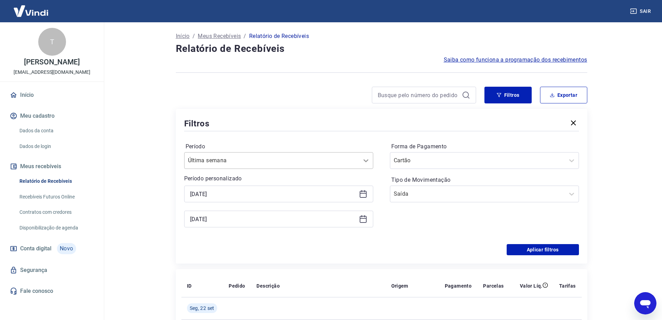
click at [368, 158] on icon at bounding box center [366, 160] width 8 height 8
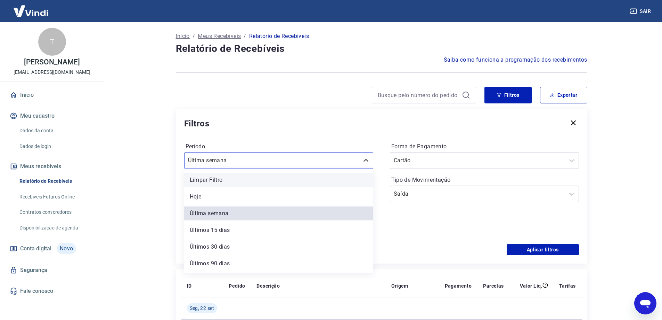
click at [292, 177] on div "Limpar Filtro" at bounding box center [278, 180] width 189 height 14
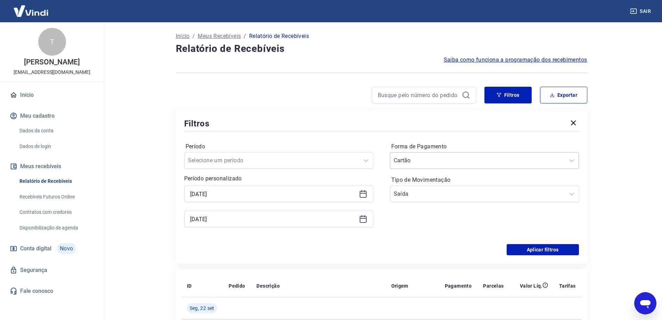
click at [531, 160] on div at bounding box center [478, 160] width 168 height 10
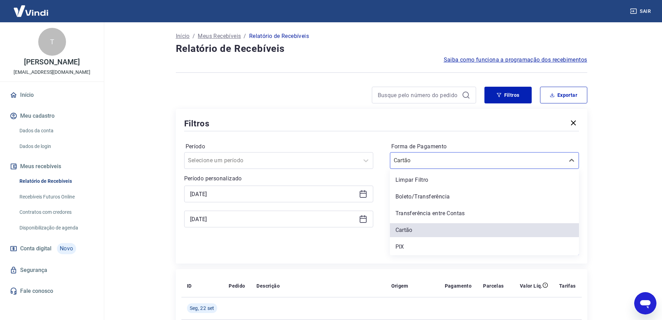
click at [510, 150] on label "Forma de Pagamento" at bounding box center [484, 146] width 186 height 8
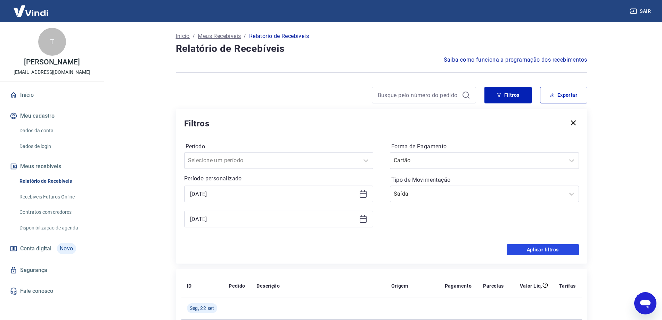
click at [542, 245] on button "Aplicar filtros" at bounding box center [543, 249] width 72 height 11
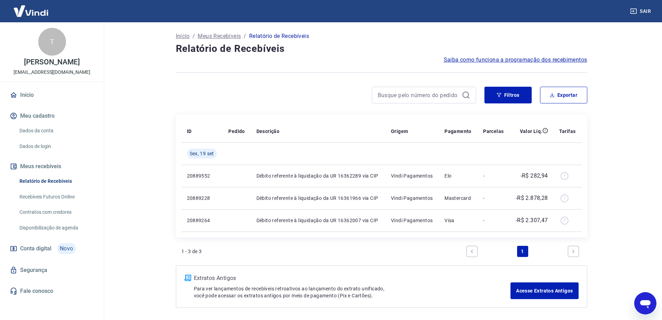
click at [650, 301] on icon "Abrir janela de mensagens" at bounding box center [645, 304] width 10 height 8
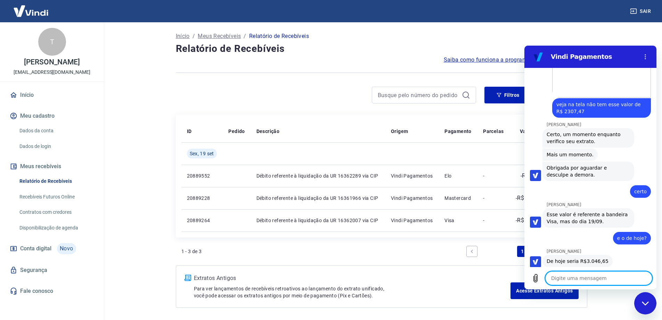
scroll to position [1000, 0]
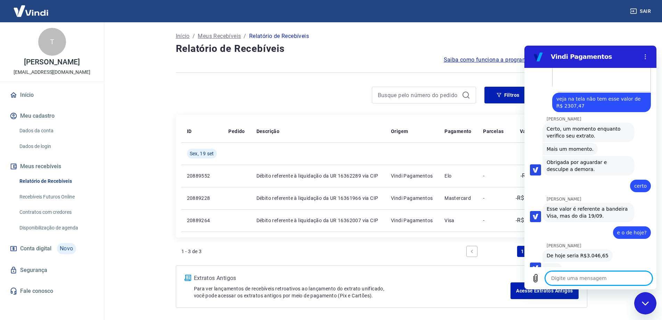
click at [618, 277] on textarea at bounding box center [598, 278] width 107 height 14
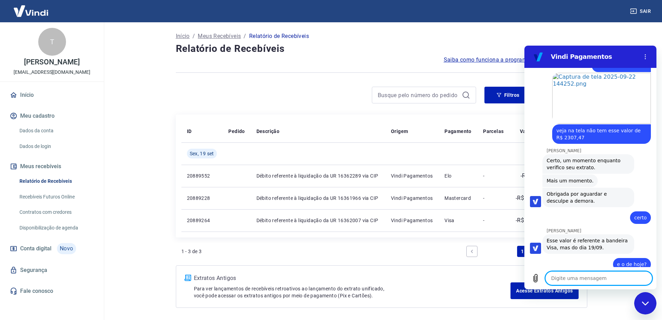
scroll to position [933, 0]
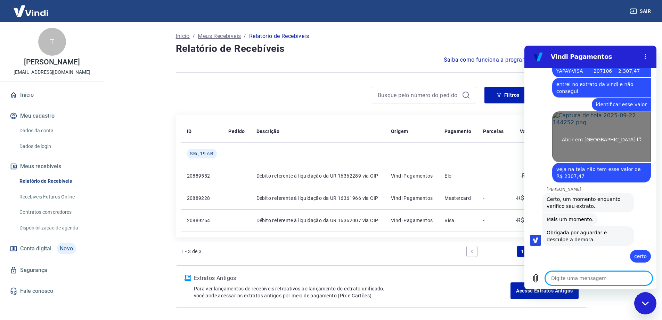
click at [596, 137] on span "Abrir em [GEOGRAPHIC_DATA]" at bounding box center [602, 140] width 80 height 6
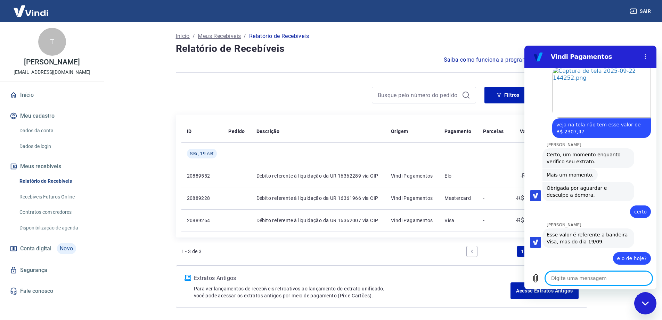
scroll to position [1020, 0]
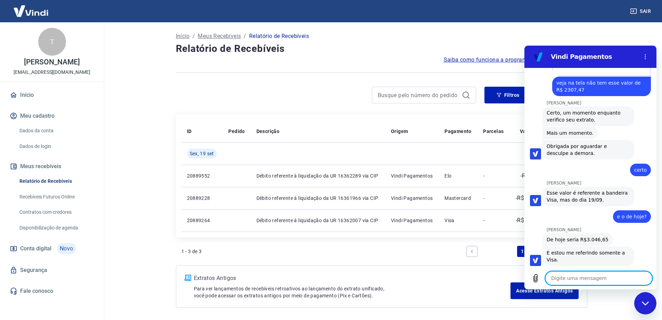
click at [596, 277] on textarea at bounding box center [598, 278] width 107 height 14
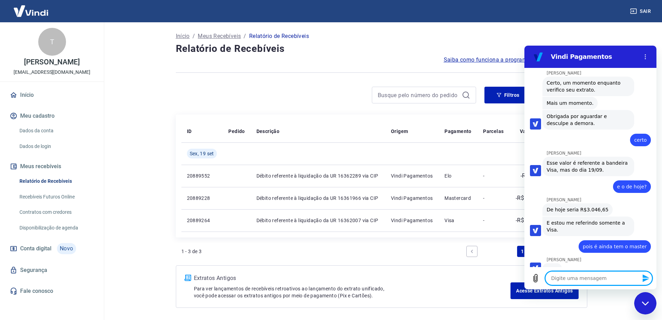
scroll to position [1063, 0]
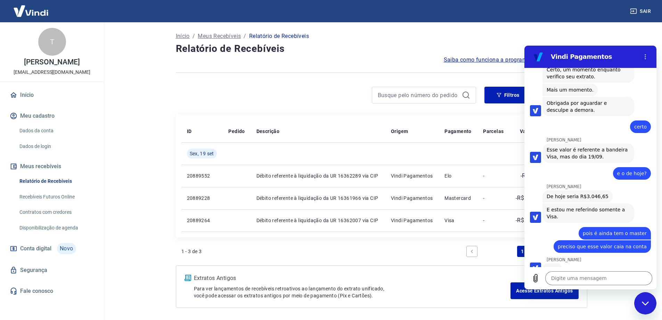
click at [451, 281] on p "Extratos Antigos" at bounding box center [352, 278] width 317 height 8
click at [574, 279] on textarea at bounding box center [598, 278] width 107 height 14
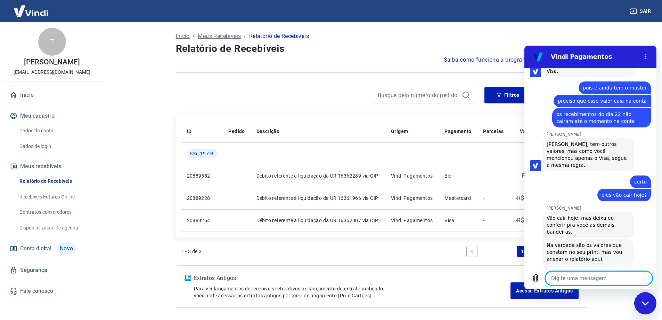
scroll to position [1210, 0]
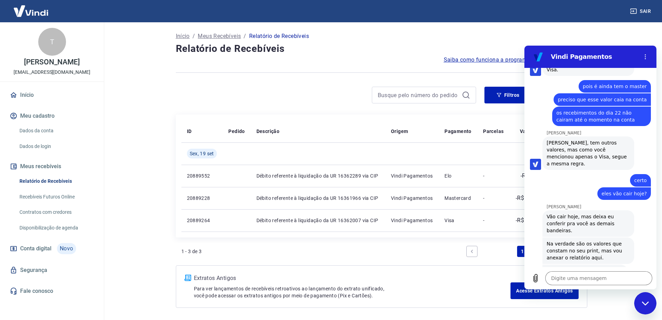
click at [569, 267] on link "Payment_19_...2025 (1).csv" at bounding box center [589, 270] width 64 height 6
drag, startPoint x: 559, startPoint y: 203, endPoint x: 598, endPoint y: 200, distance: 39.0
click at [598, 213] on span "Vão cair hoje, mas deixa eu conferir pra você as demais bandeiras." at bounding box center [588, 223] width 83 height 21
drag, startPoint x: 567, startPoint y: 208, endPoint x: 582, endPoint y: 209, distance: 15.7
click at [582, 213] on span "Vão cair hoje, mas deixa eu conferir pra você as demais bandeiras." at bounding box center [588, 223] width 83 height 21
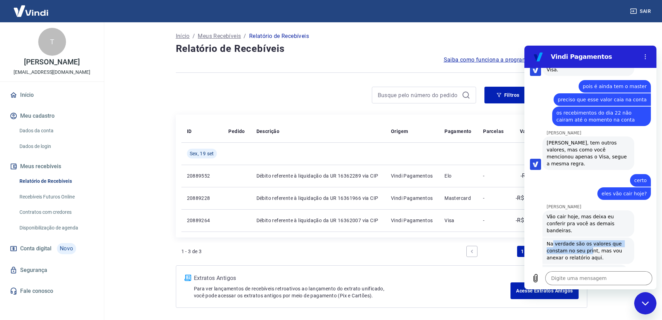
drag, startPoint x: 553, startPoint y: 223, endPoint x: 588, endPoint y: 233, distance: 36.1
click at [589, 240] on span "Na verdade são os valores que constam no seu print, mas vou anexar o relatório …" at bounding box center [588, 250] width 83 height 21
drag, startPoint x: 565, startPoint y: 237, endPoint x: 572, endPoint y: 236, distance: 7.4
click at [572, 240] on span "Na verdade são os valores que constam no seu print, mas vou anexar o relatório …" at bounding box center [588, 250] width 83 height 21
click at [566, 278] on textarea at bounding box center [598, 278] width 107 height 14
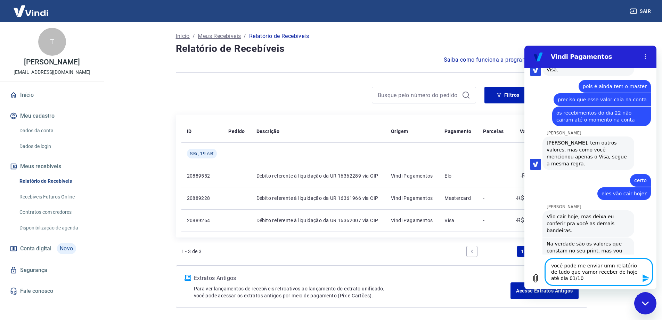
click at [586, 274] on textarea "você pode me enviar umn relatório de tudo que vamor receber de hoje até dia 01/…" at bounding box center [598, 271] width 107 height 26
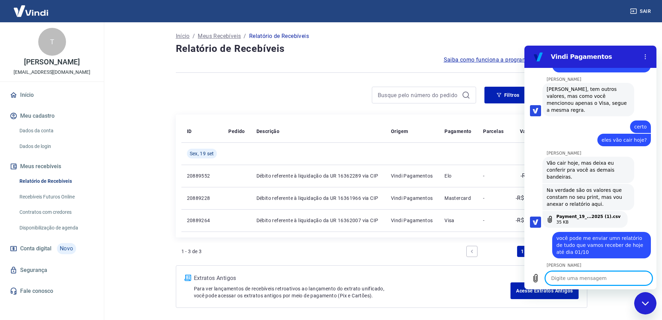
scroll to position [1264, 0]
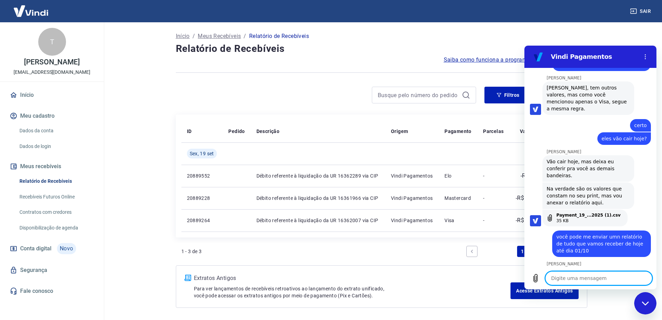
click at [630, 277] on textarea at bounding box center [598, 278] width 107 height 14
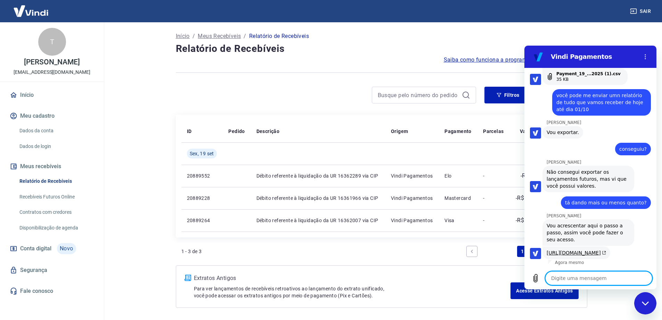
scroll to position [1420, 0]
click at [605, 250] on link "[URL][DOMAIN_NAME]" at bounding box center [576, 253] width 59 height 6
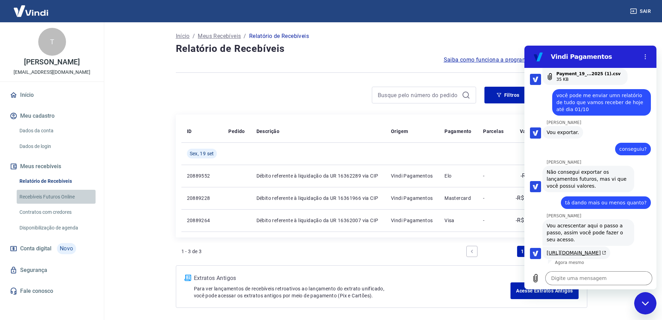
click at [58, 195] on link "Recebíveis Futuros Online" at bounding box center [56, 196] width 79 height 14
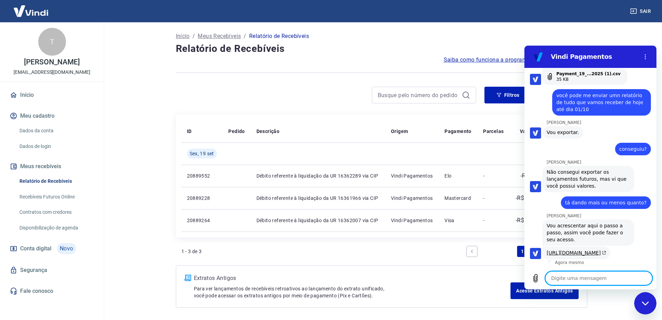
drag, startPoint x: 579, startPoint y: 281, endPoint x: 1023, endPoint y: 178, distance: 455.7
click at [579, 281] on textarea at bounding box center [598, 278] width 107 height 14
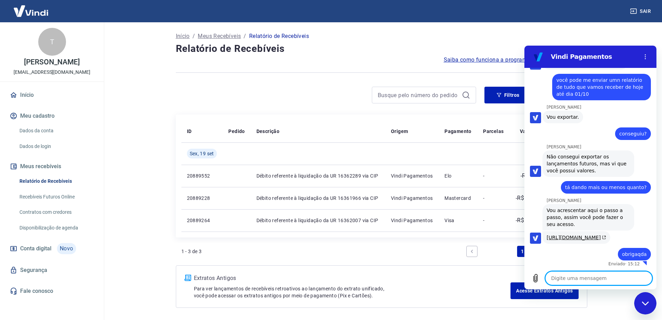
scroll to position [1436, 0]
